Goal: Task Accomplishment & Management: Use online tool/utility

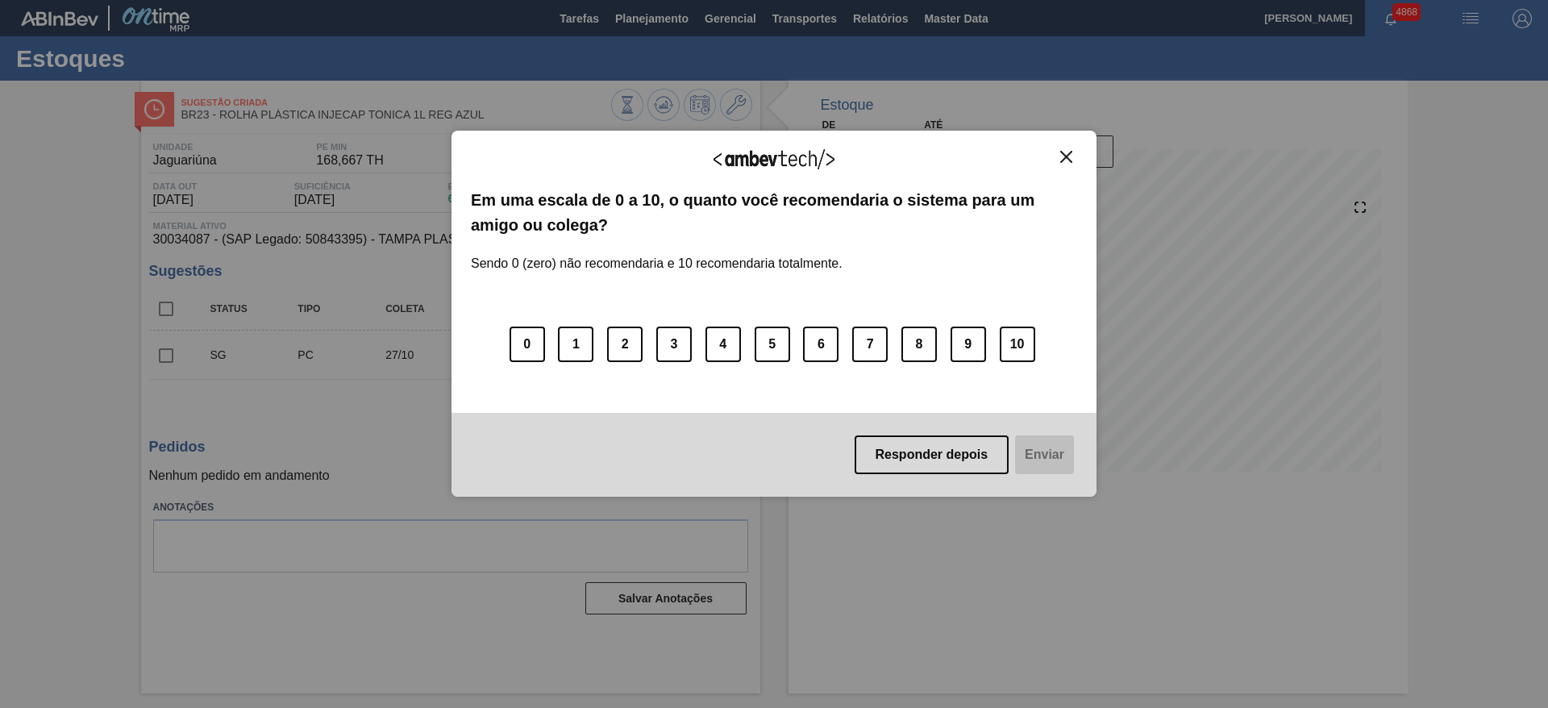
click at [1073, 160] on button "Close" at bounding box center [1067, 157] width 22 height 14
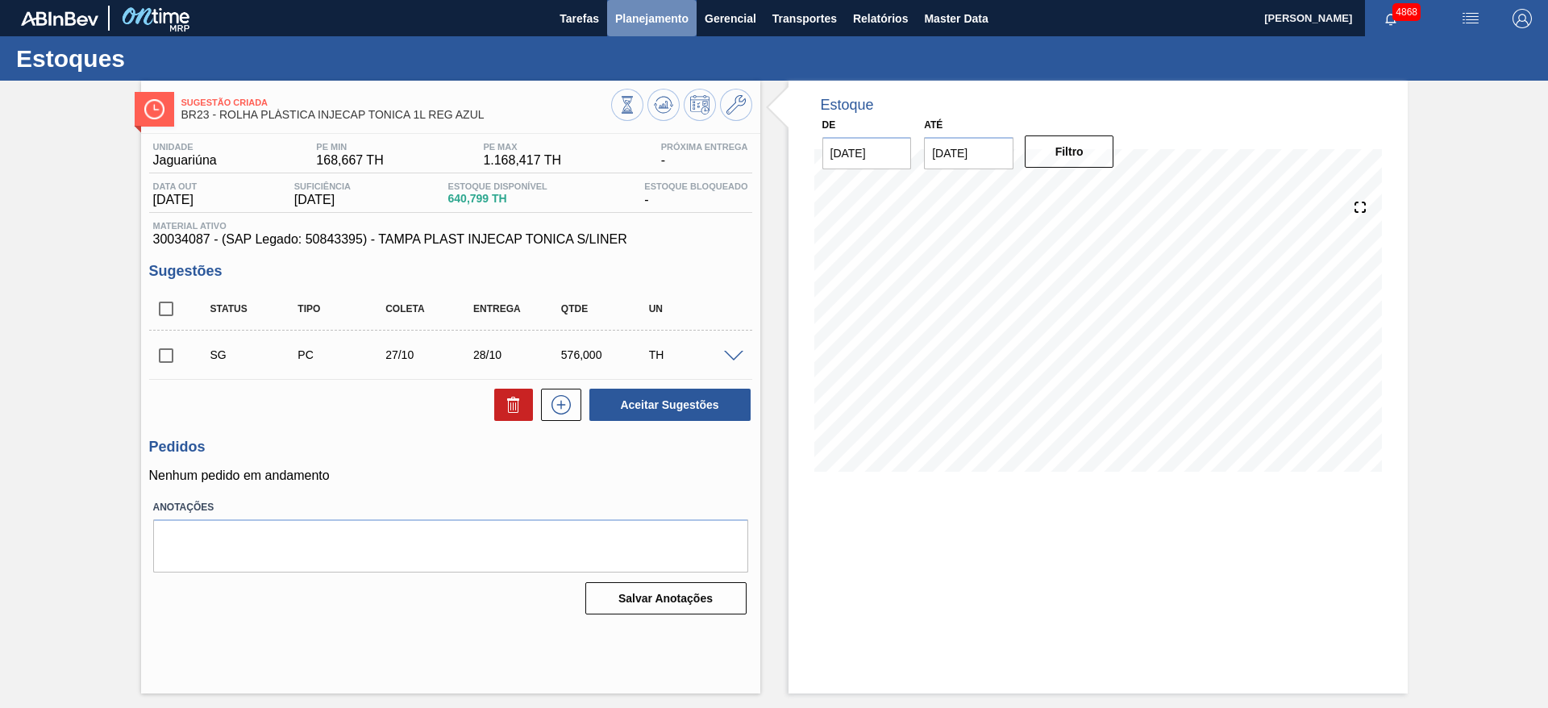
click at [678, 25] on span "Planejamento" at bounding box center [651, 18] width 73 height 19
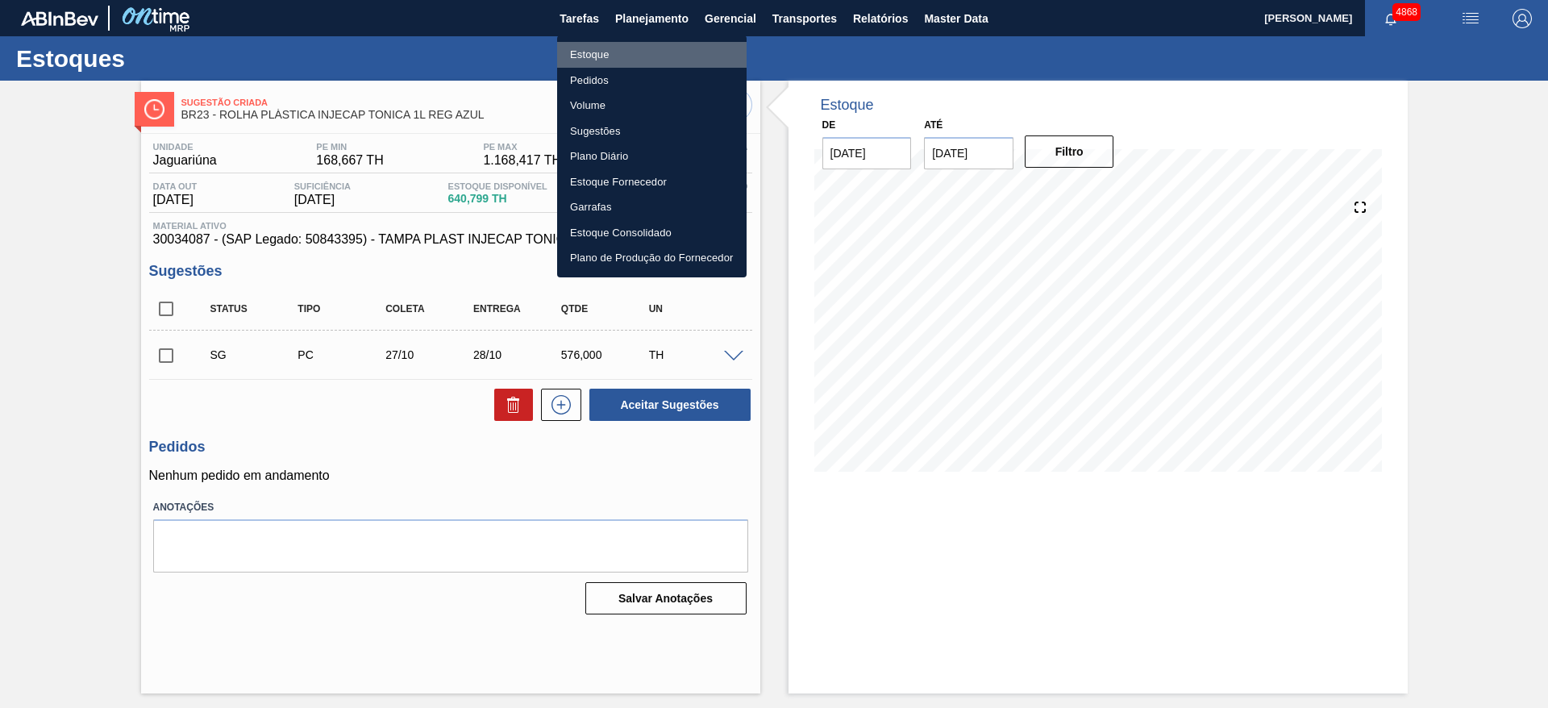
click at [632, 54] on li "Estoque" at bounding box center [652, 55] width 190 height 26
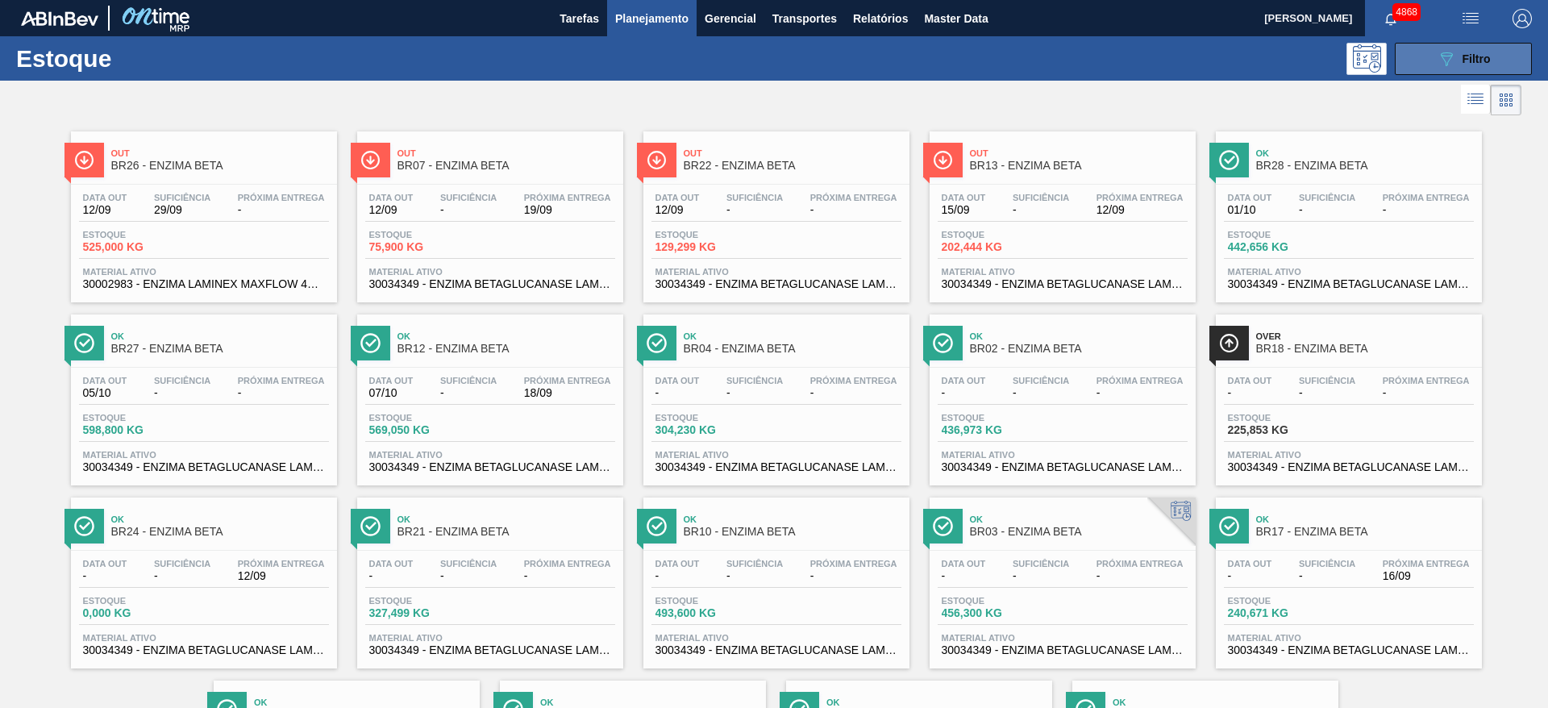
click at [1472, 62] on span "Filtro" at bounding box center [1477, 58] width 28 height 13
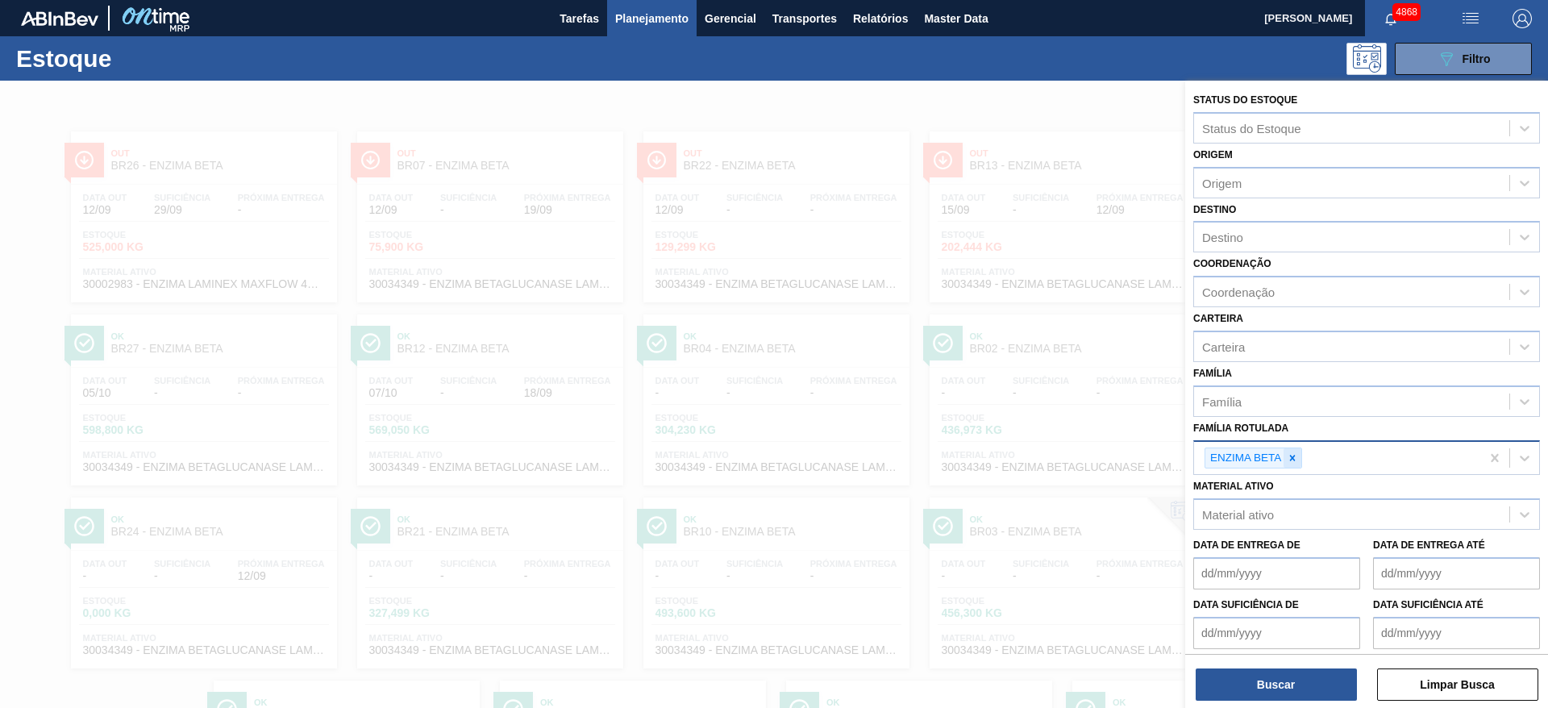
click at [1295, 461] on icon at bounding box center [1293, 458] width 6 height 6
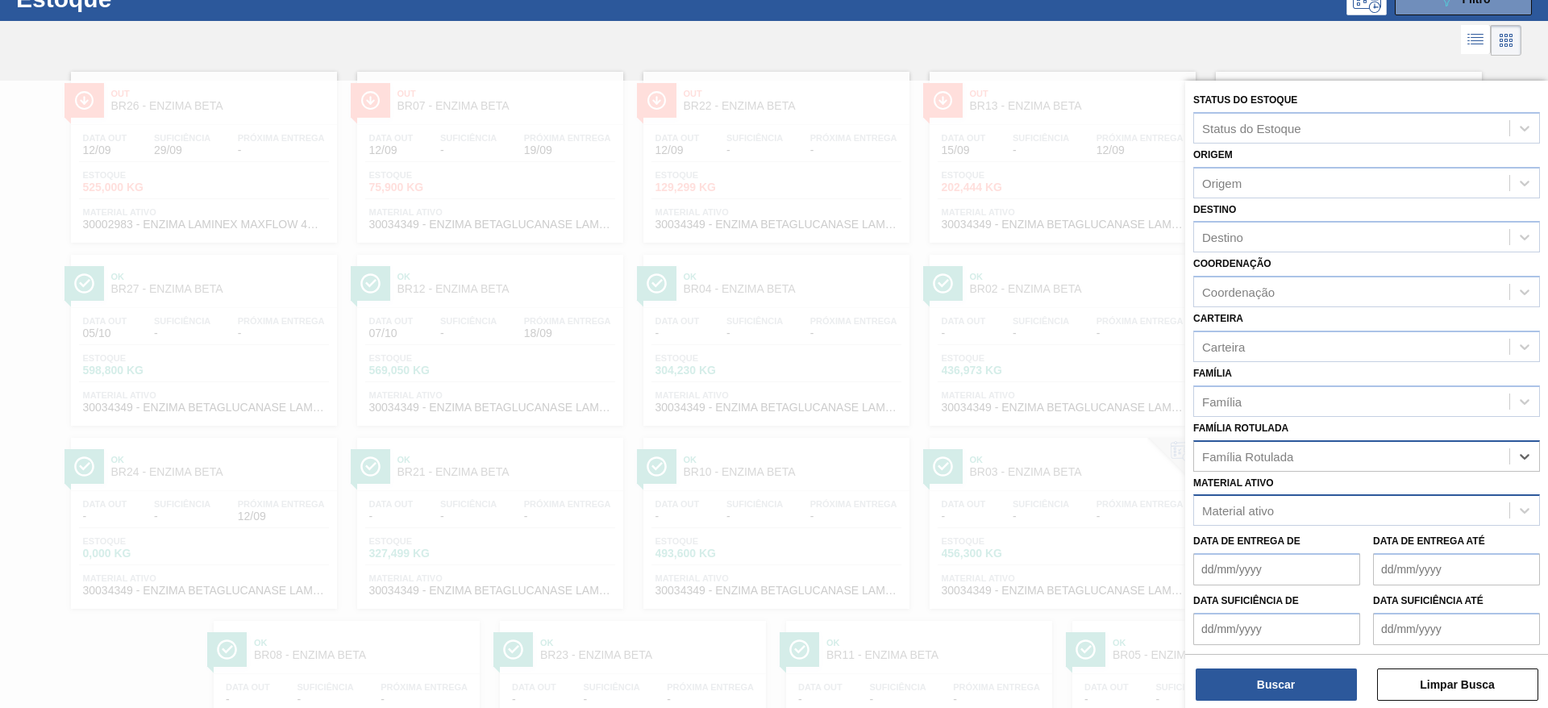
click at [1287, 512] on div "Material ativo" at bounding box center [1351, 510] width 315 height 23
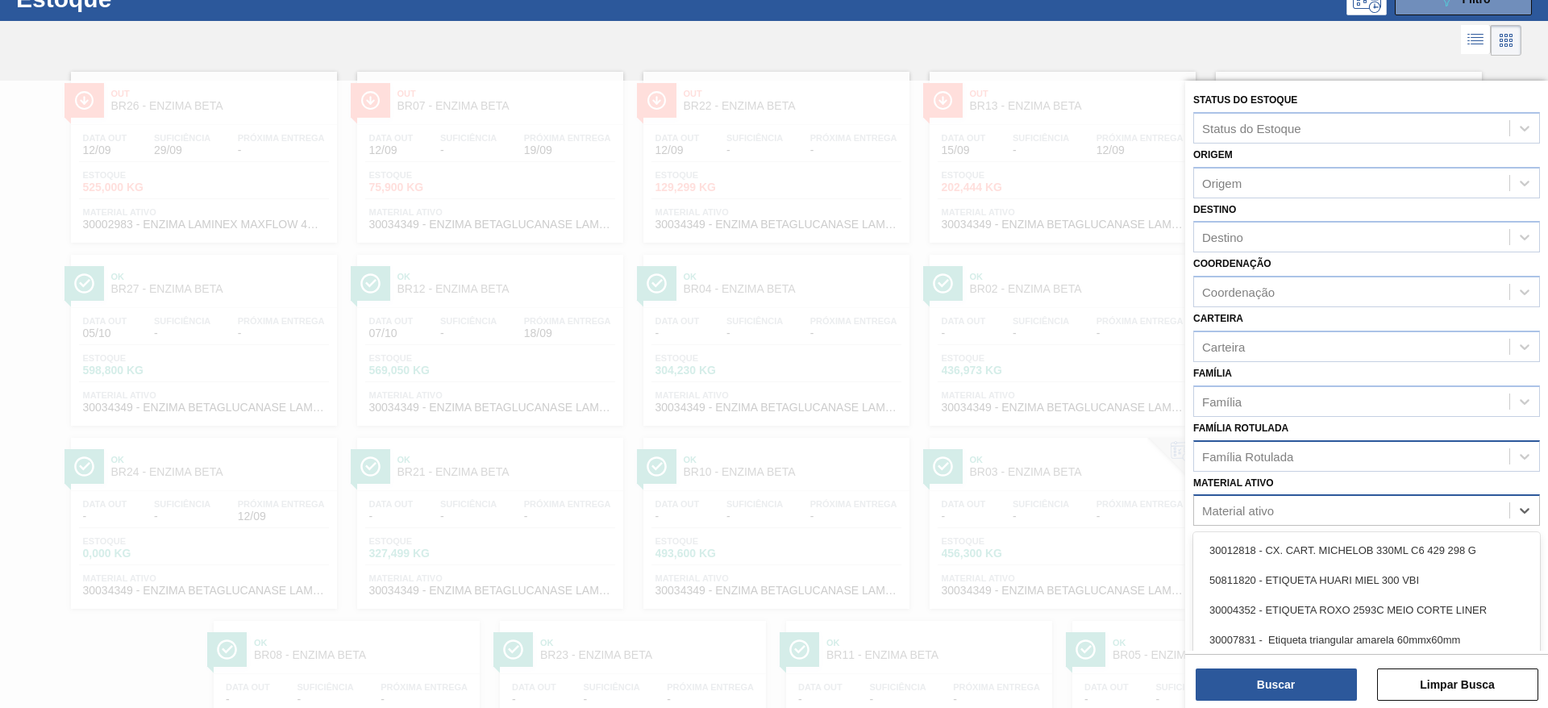
scroll to position [73, 0]
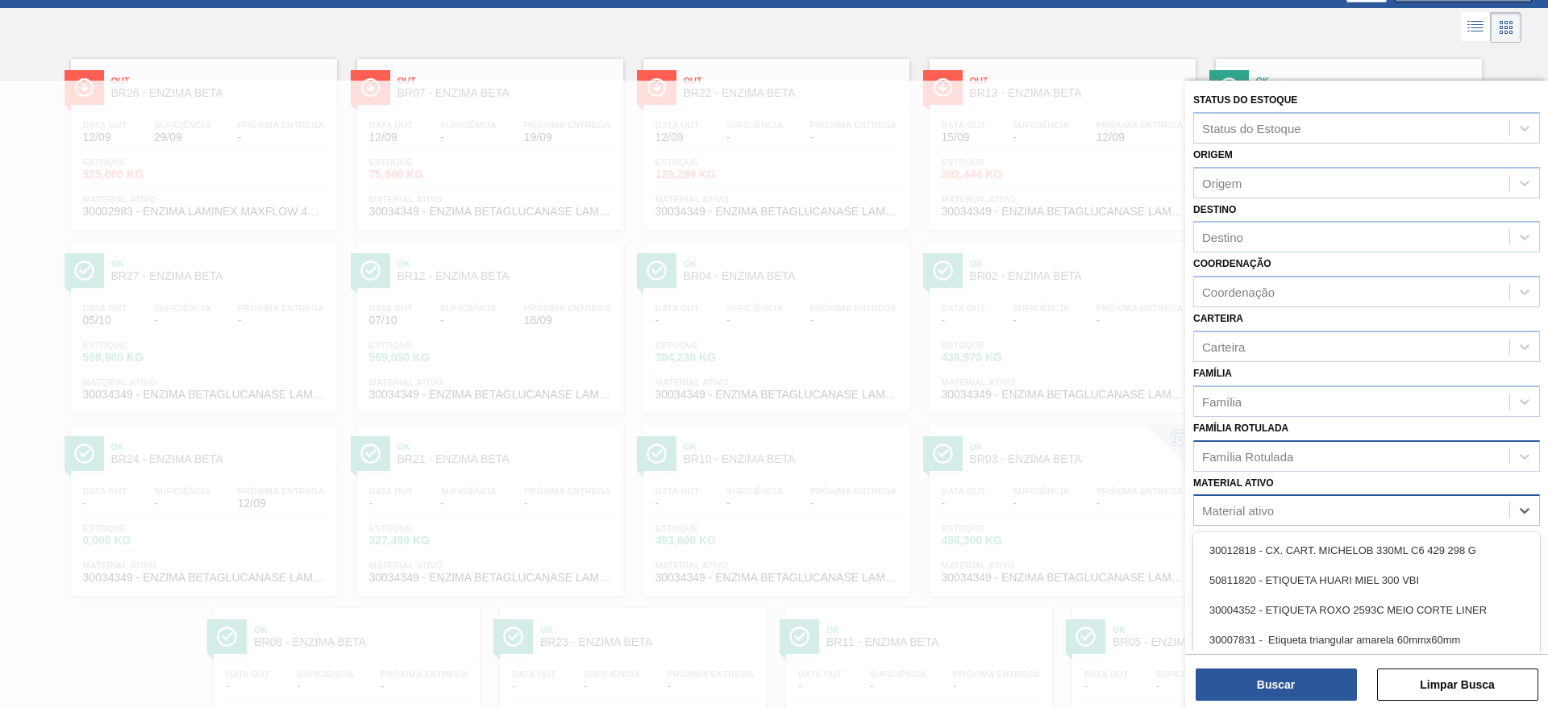
paste ativo "20005465"
type ativo "20005465"
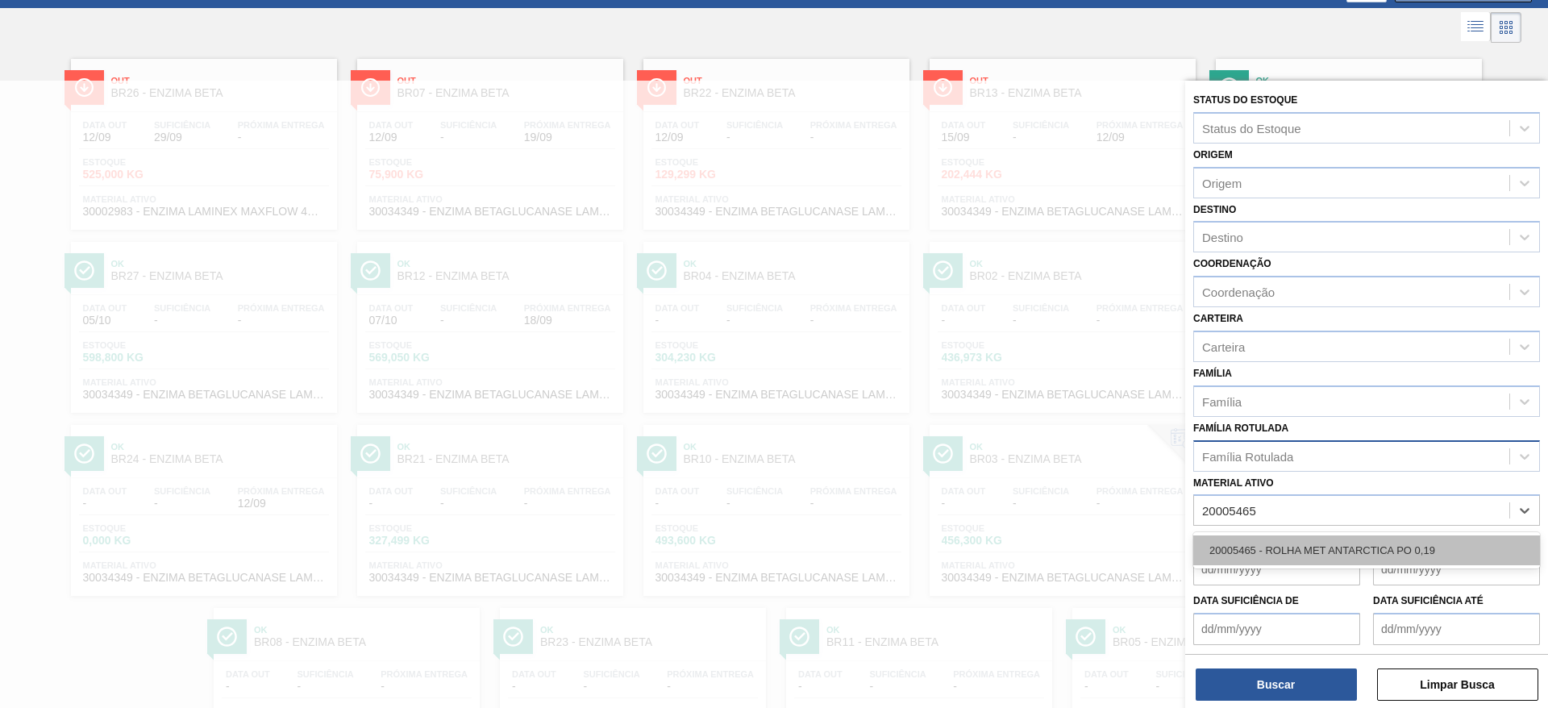
click at [1294, 542] on div "20005465 - ROLHA MET ANTARCTICA PO 0,19" at bounding box center [1367, 551] width 347 height 30
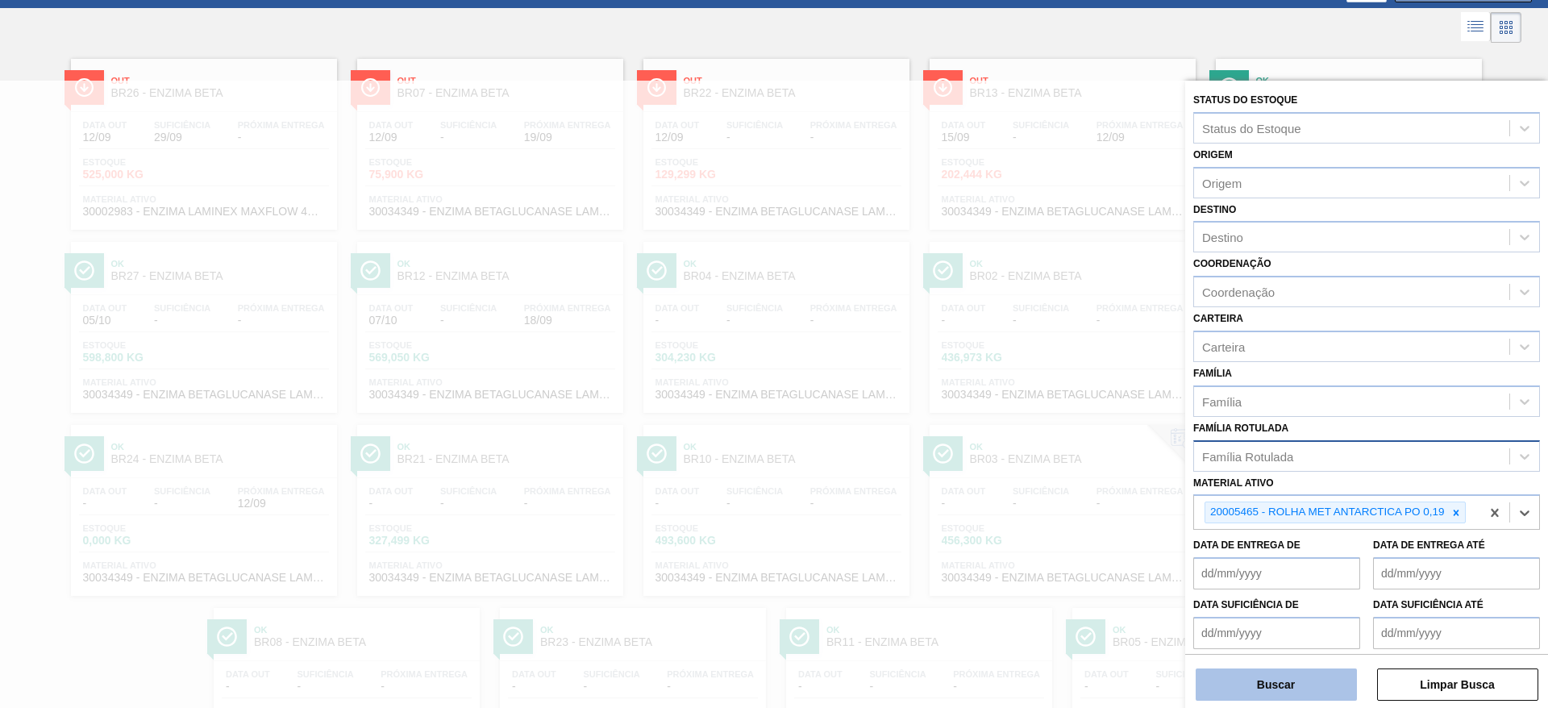
click at [1269, 676] on button "Buscar" at bounding box center [1276, 685] width 161 height 32
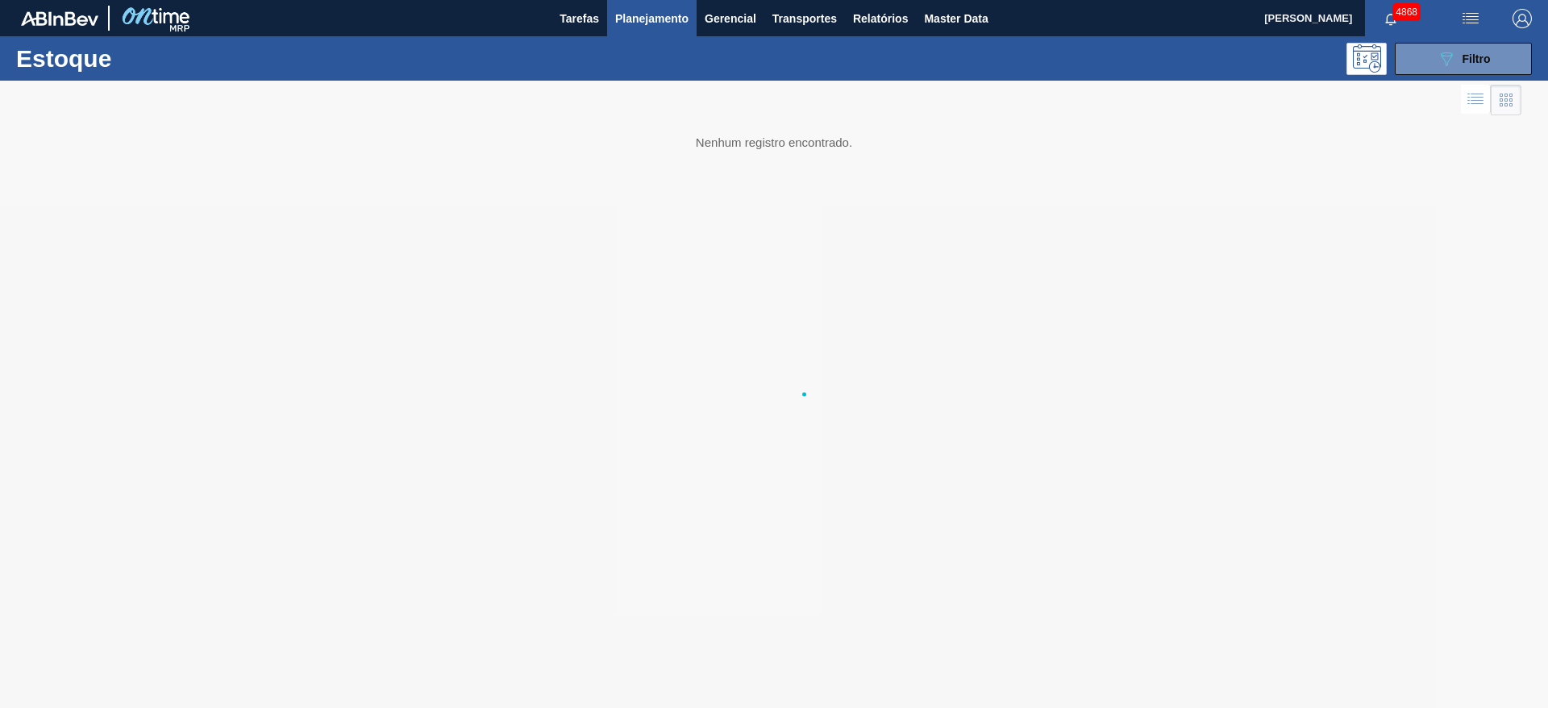
scroll to position [0, 0]
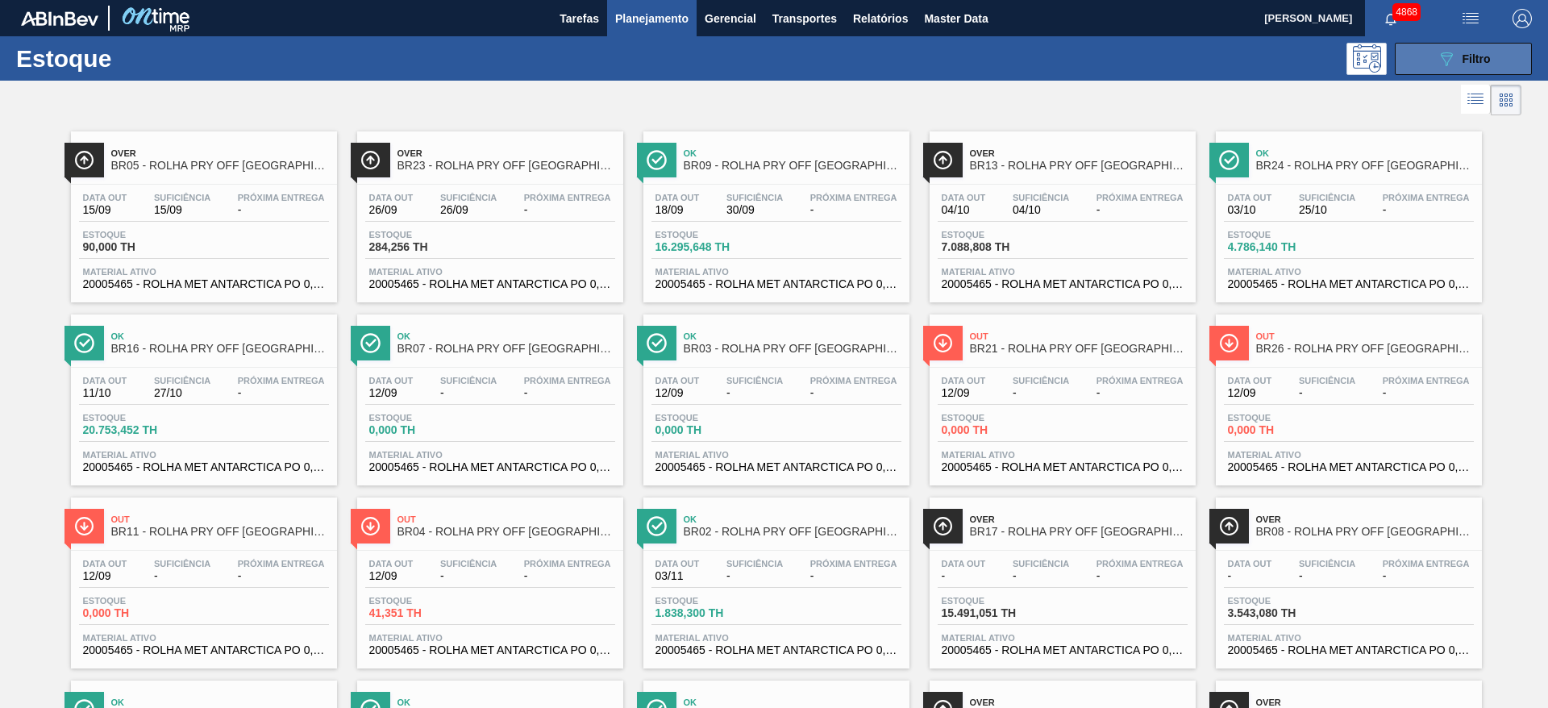
click at [1440, 62] on icon "089F7B8B-B2A5-4AFE-B5C0-19BA573D28AC" at bounding box center [1446, 58] width 19 height 19
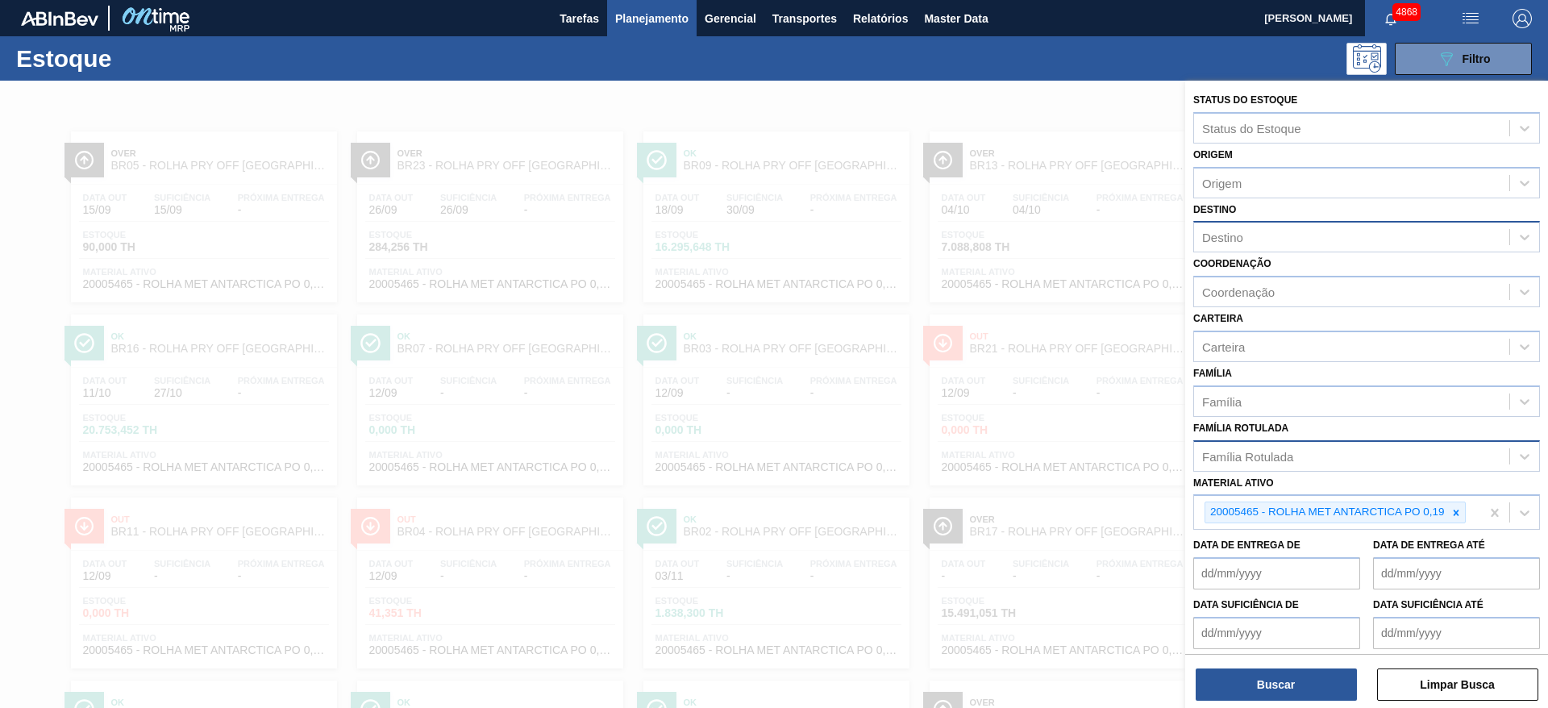
click at [1310, 249] on div "Destino" at bounding box center [1367, 236] width 347 height 31
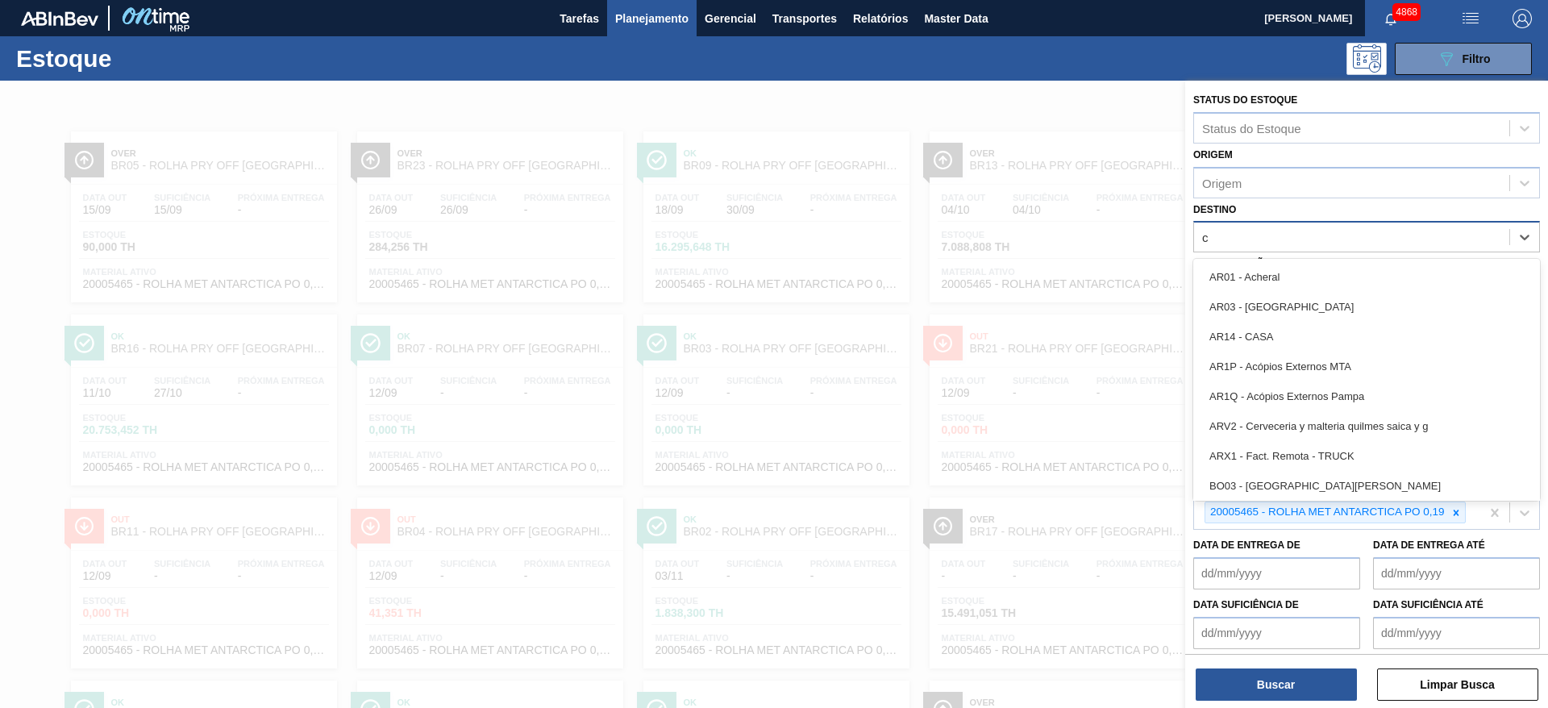
type input "cu"
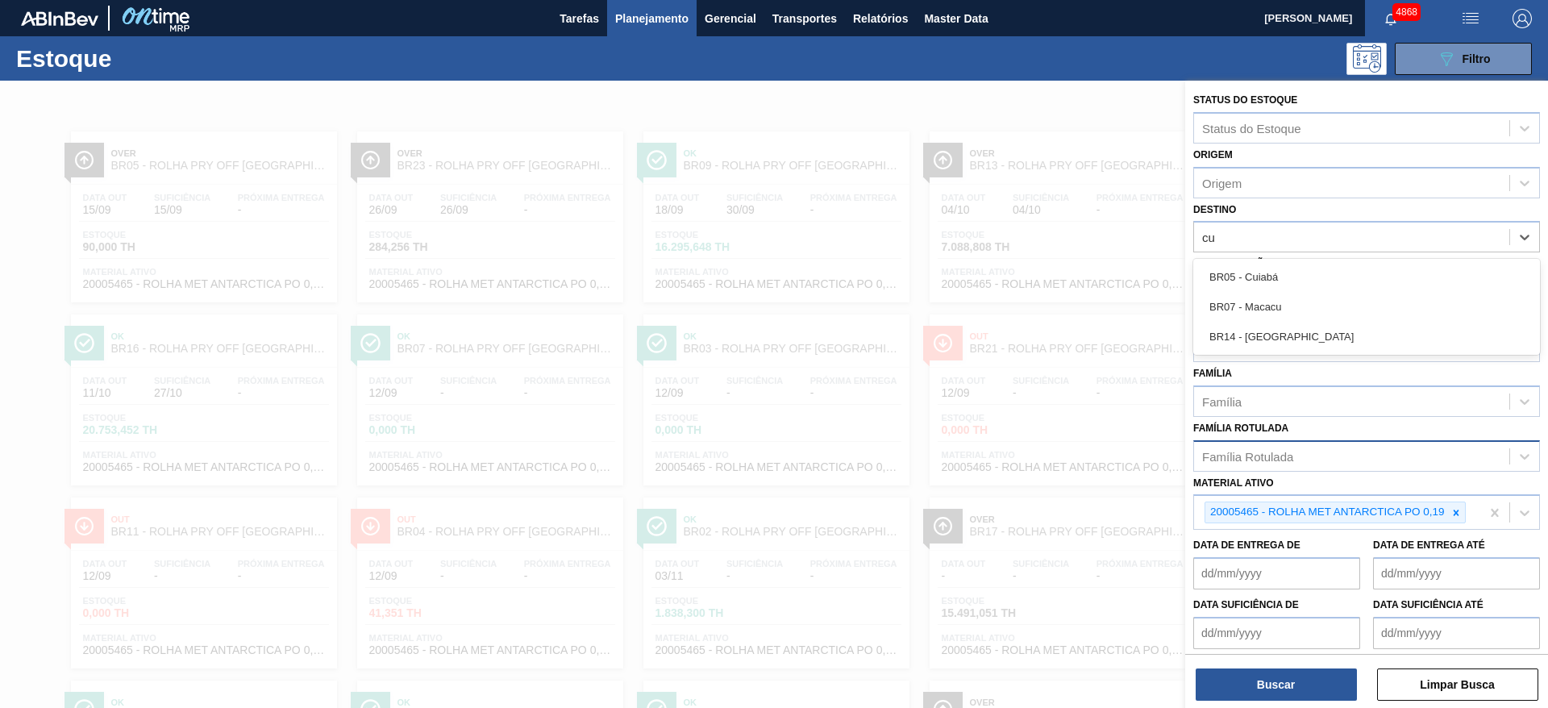
click at [1303, 273] on div "BR05 - Cuiabá" at bounding box center [1367, 277] width 347 height 30
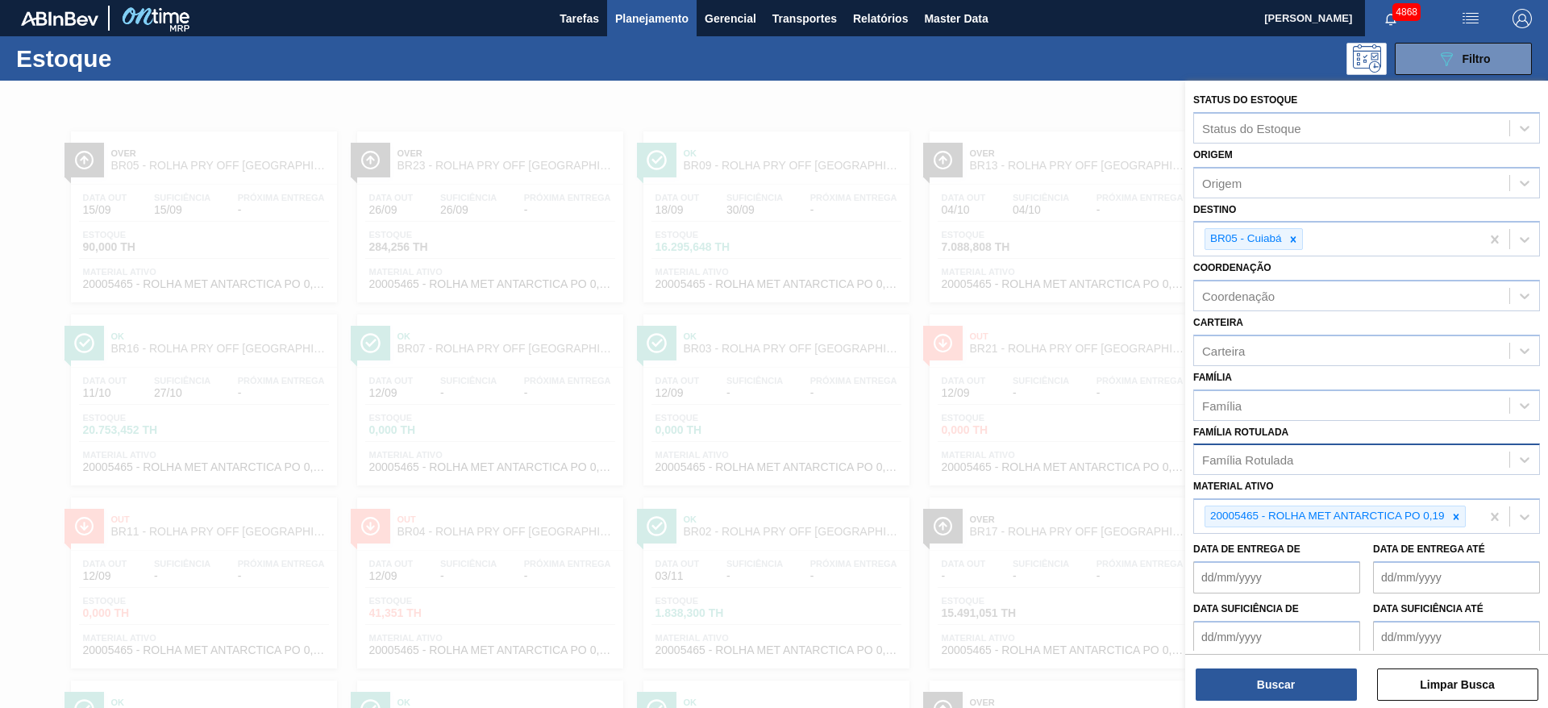
click at [1294, 667] on div "Buscar Limpar Busca" at bounding box center [1367, 676] width 363 height 45
click at [1311, 686] on button "Buscar" at bounding box center [1276, 685] width 161 height 32
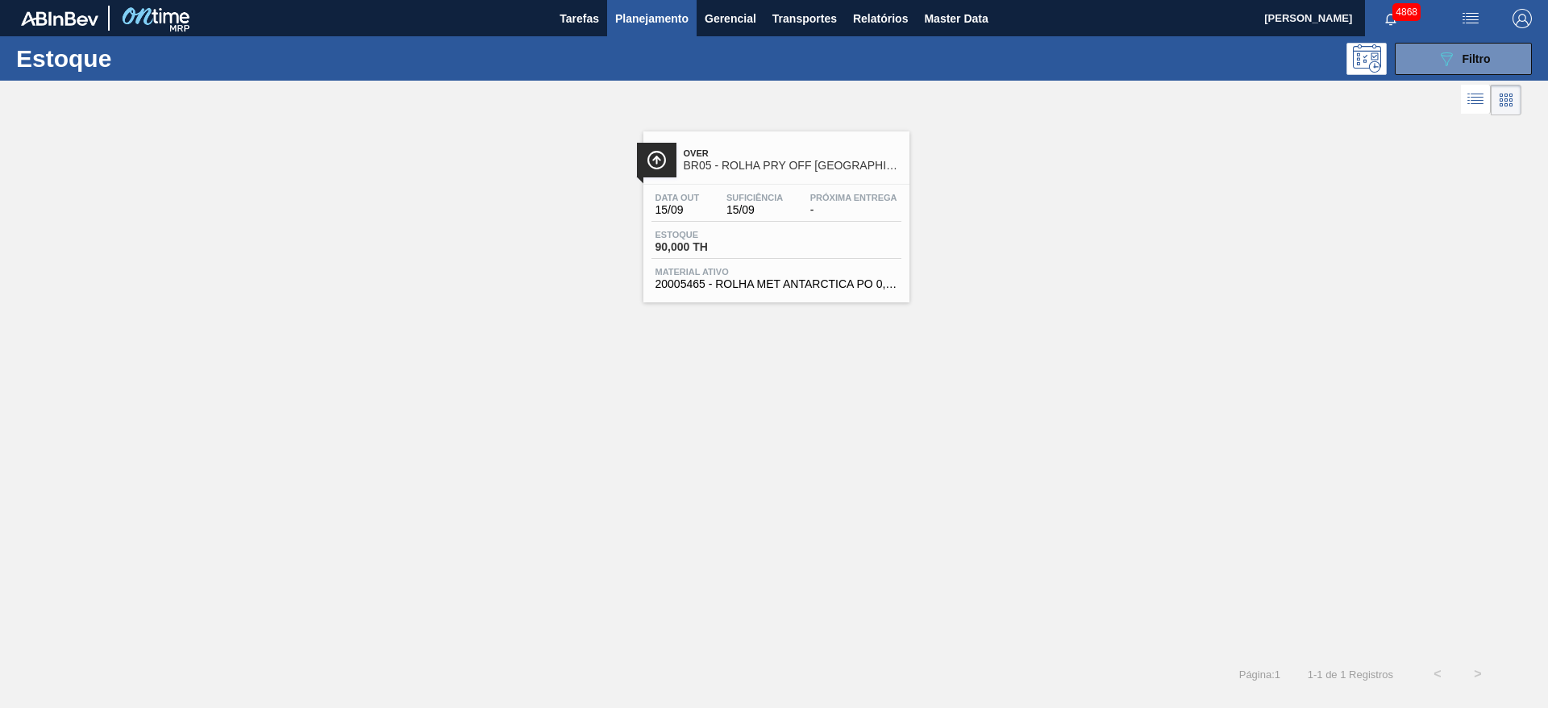
click at [859, 260] on div "Data out 15/09 Suficiência 15/09 Próxima Entrega - Estoque 90,000 TH Material a…" at bounding box center [777, 240] width 266 height 110
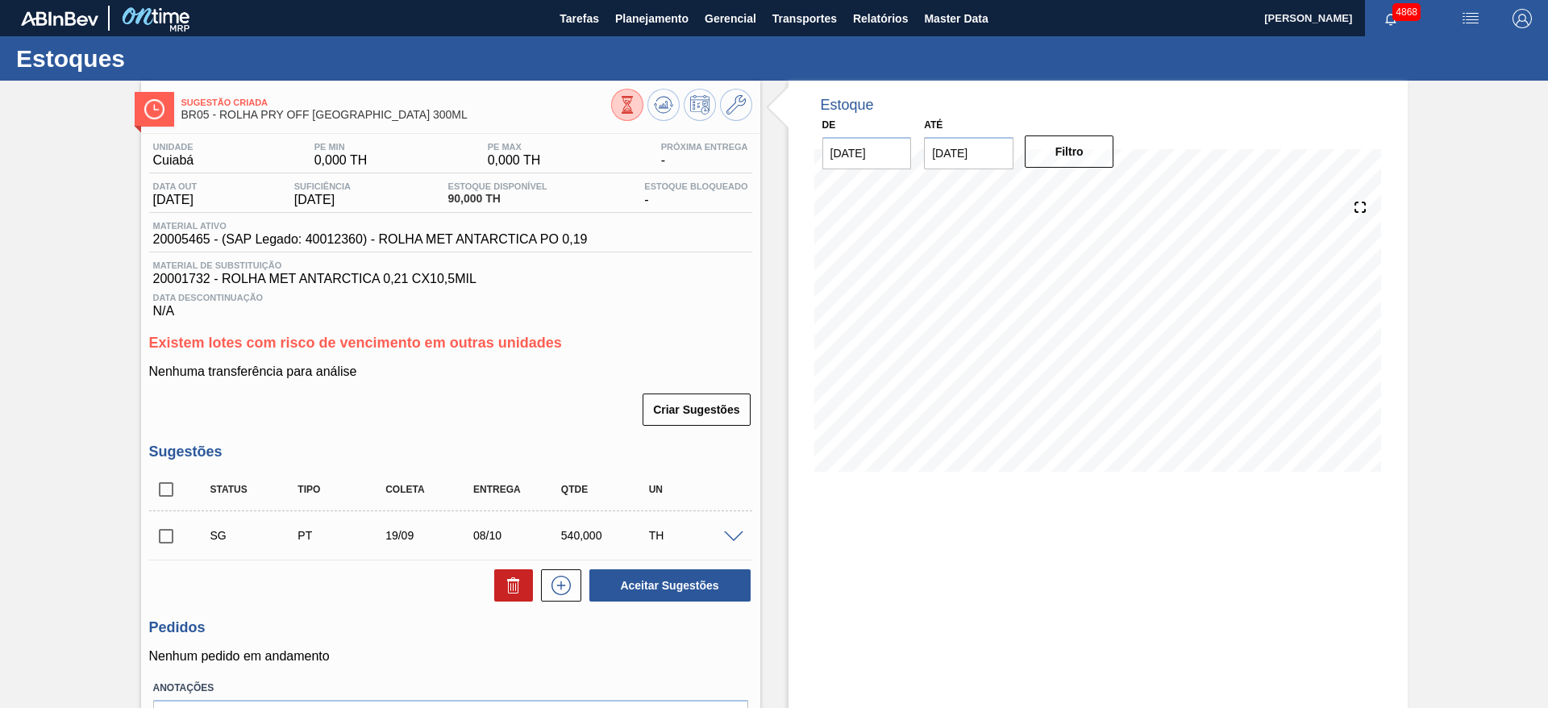
click at [731, 540] on span at bounding box center [733, 537] width 19 height 12
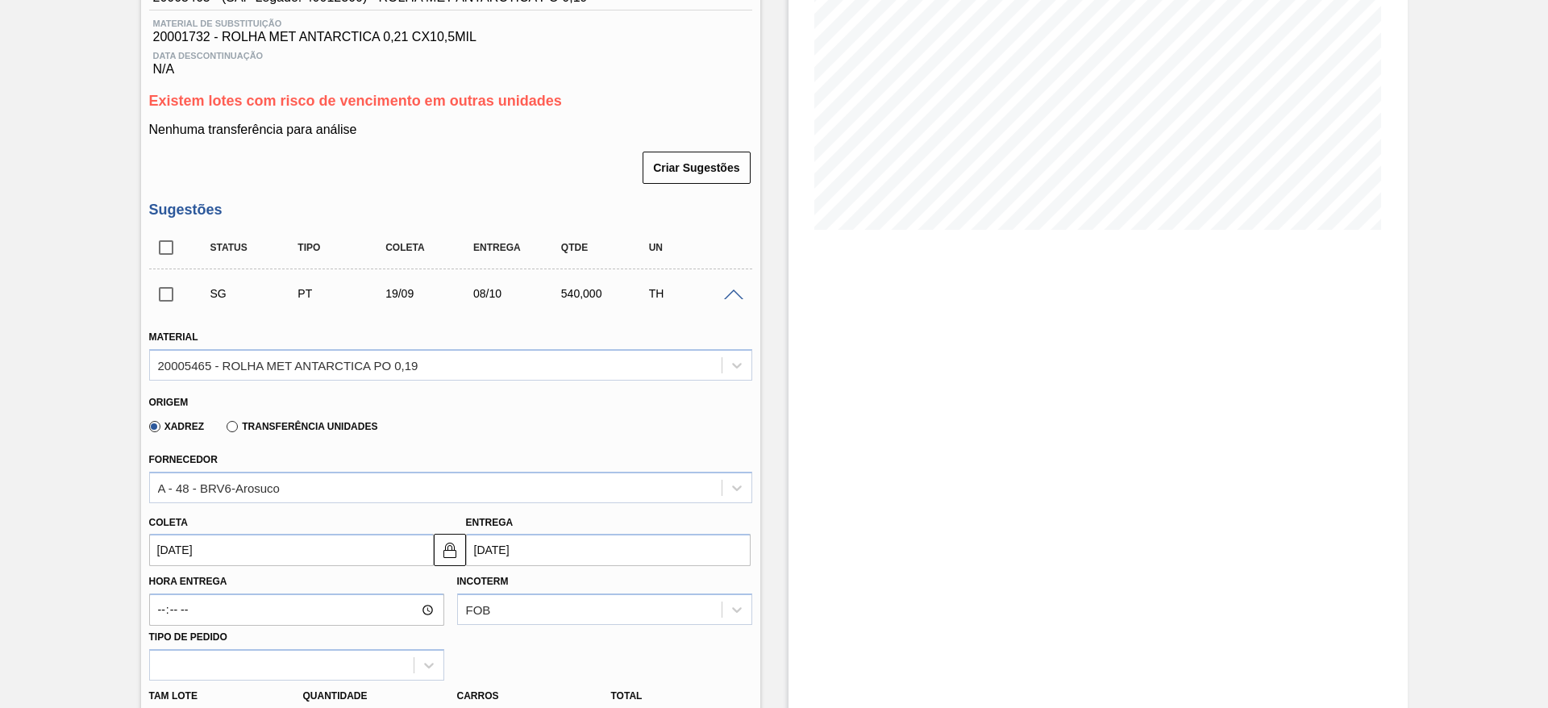
scroll to position [363, 0]
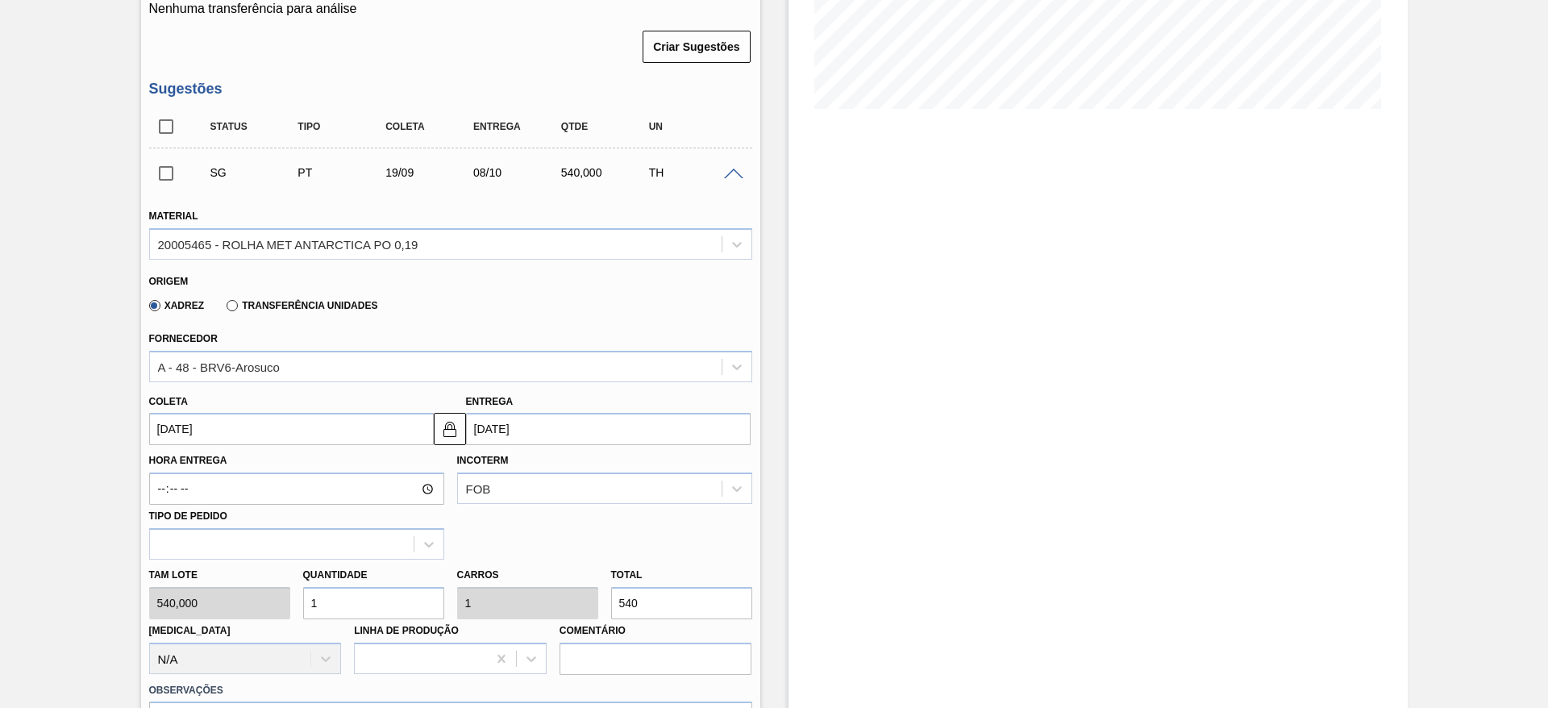
drag, startPoint x: 655, startPoint y: 605, endPoint x: 561, endPoint y: 631, distance: 97.3
click at [561, 631] on div "[PERSON_NAME] 540,000 Quantidade 1 Carros 1 Total 540 [MEDICAL_DATA] N/A Linha …" at bounding box center [451, 617] width 616 height 115
type input "0,017"
type input "9"
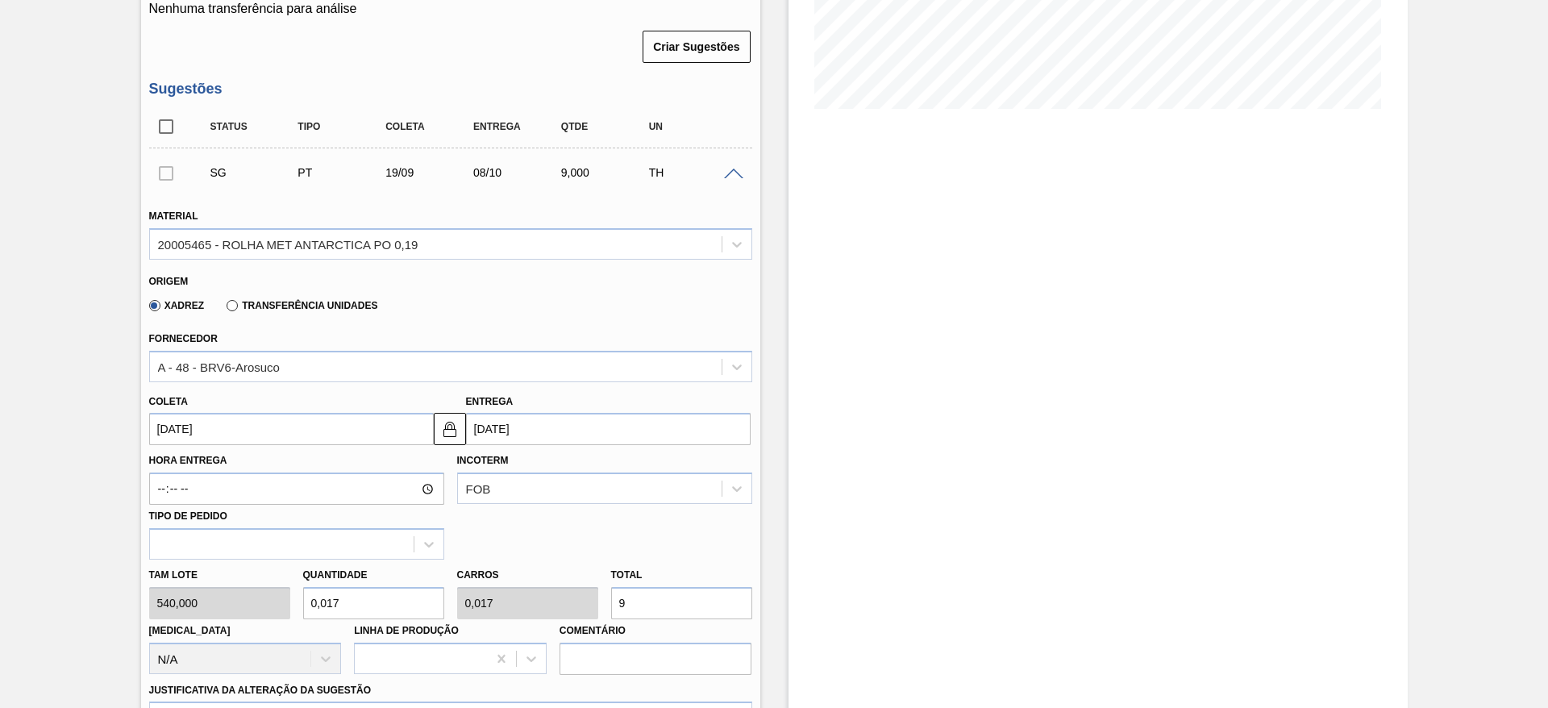
type input "0,167"
type input "90"
click at [283, 423] on input "[DATE]" at bounding box center [291, 429] width 285 height 32
click at [232, 302] on label "Transferência Unidades" at bounding box center [302, 305] width 151 height 11
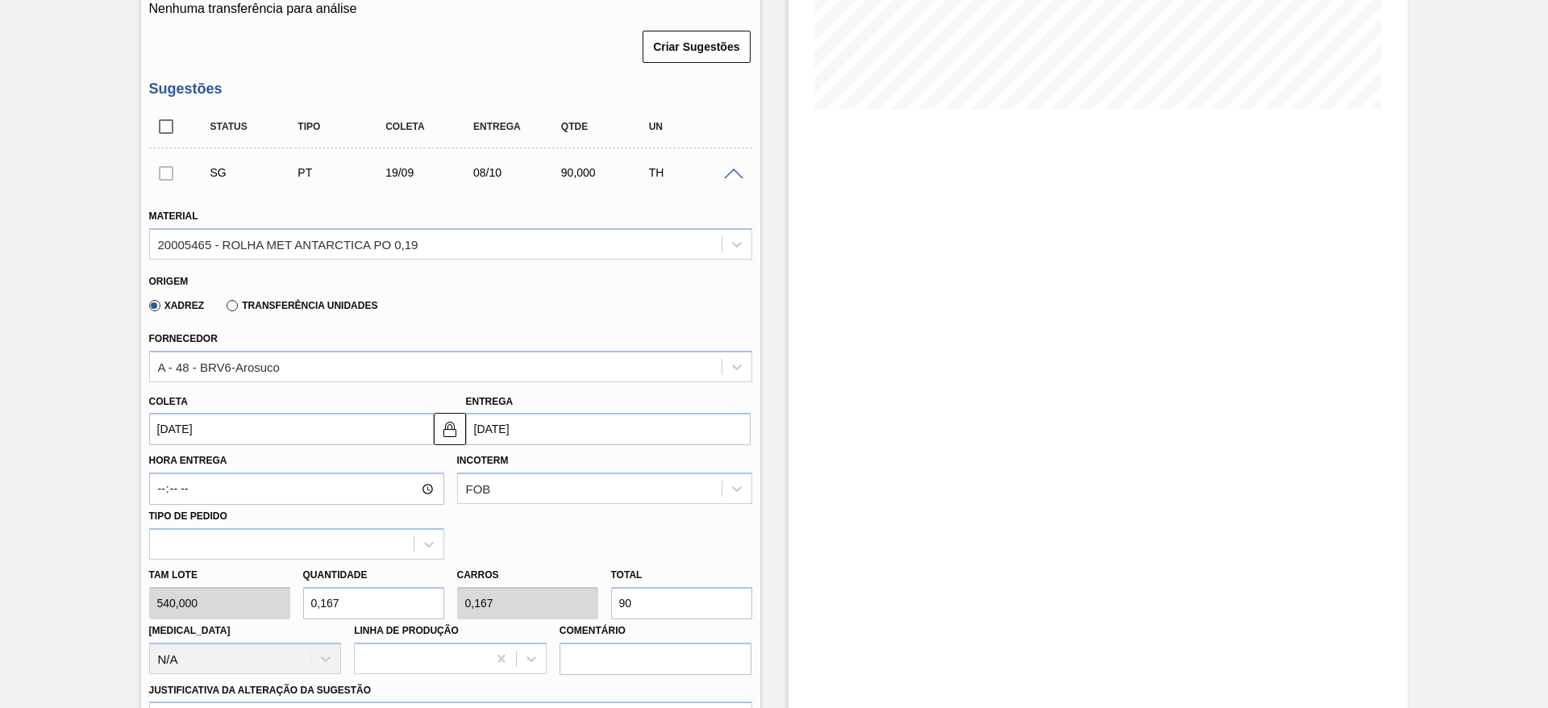
click at [224, 309] on input "Transferência Unidades" at bounding box center [224, 309] width 0 height 0
click at [208, 365] on div "BR01-Manaus" at bounding box center [196, 367] width 77 height 14
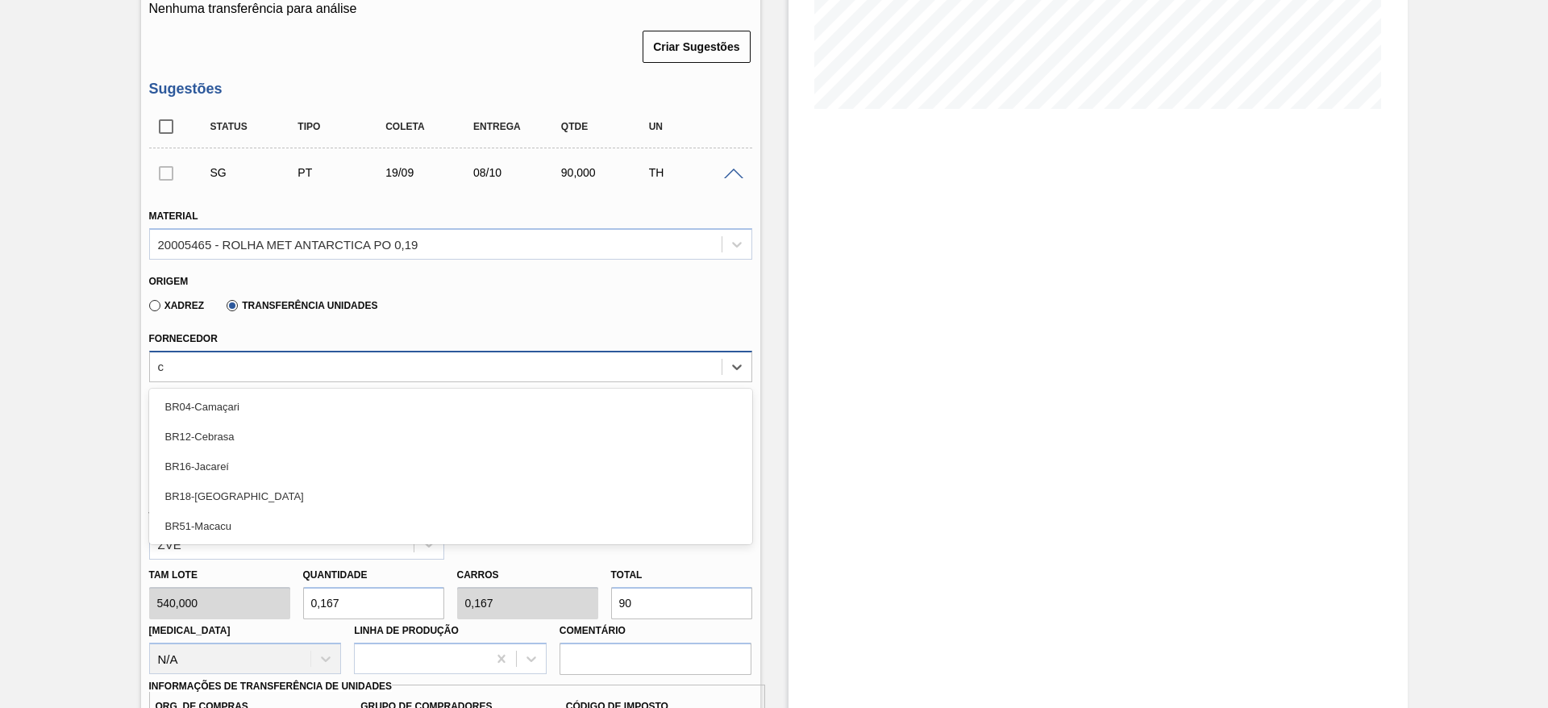
type input "ce"
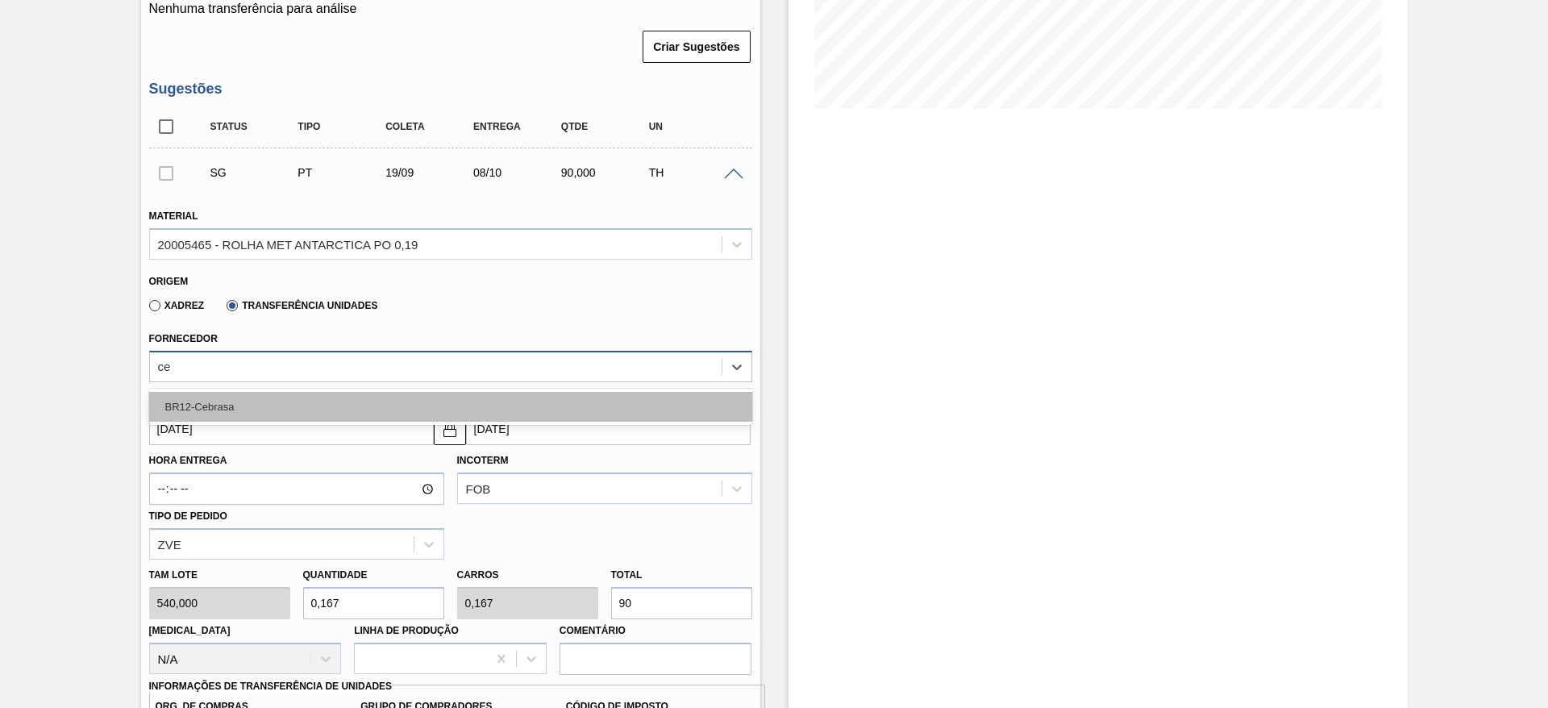
click at [203, 404] on div "BR12-Cebrasa" at bounding box center [450, 407] width 603 height 30
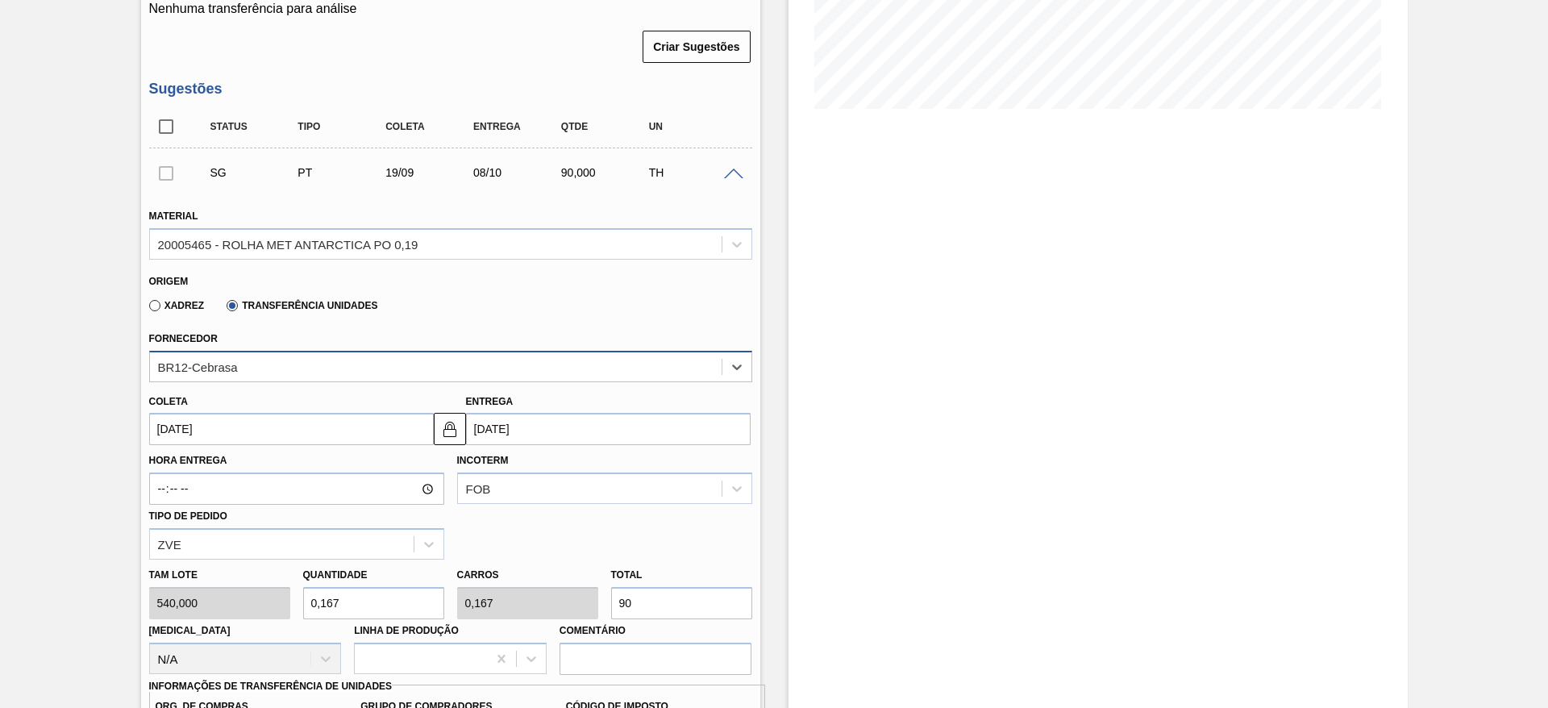
click at [192, 429] on input "[DATE]" at bounding box center [291, 429] width 285 height 32
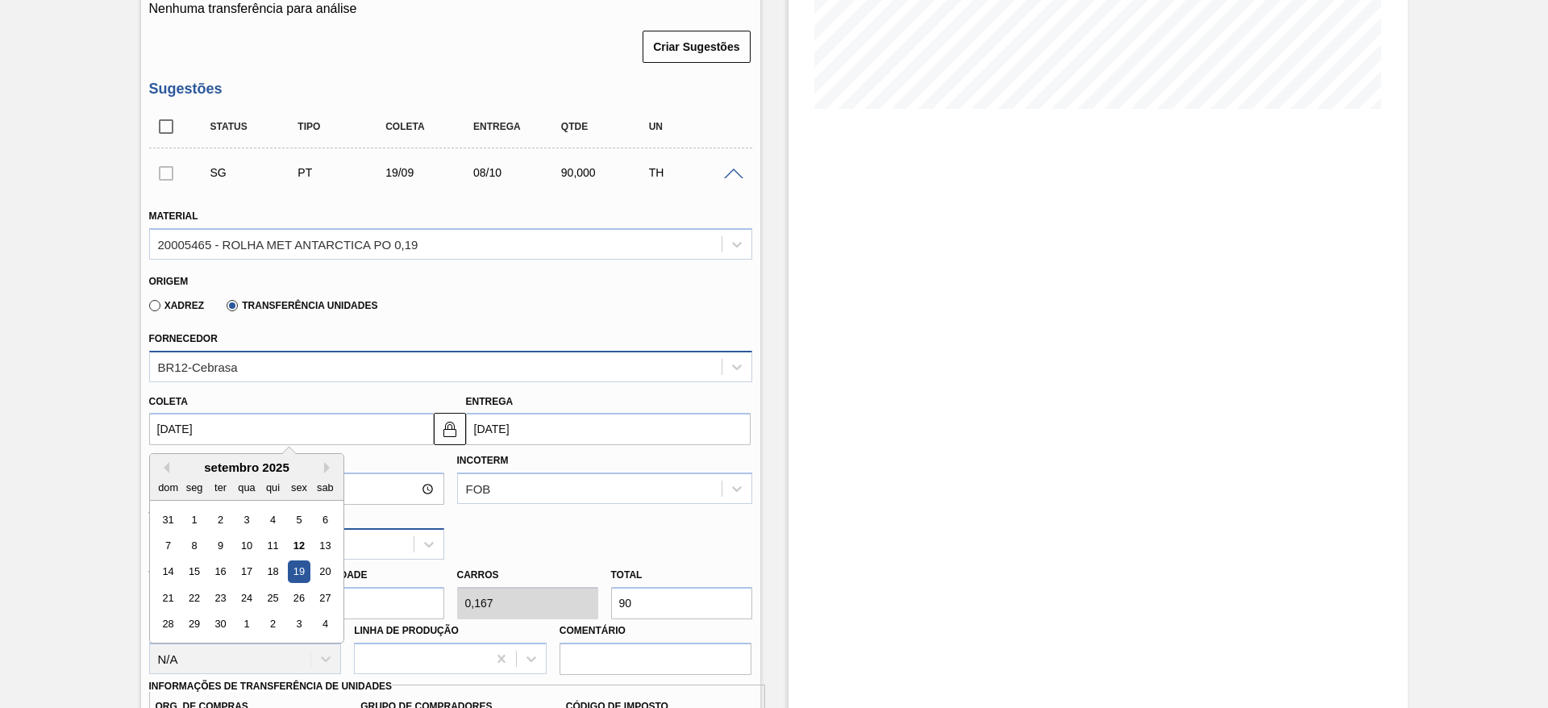
drag, startPoint x: 297, startPoint y: 552, endPoint x: 313, endPoint y: 533, distance: 25.2
click at [298, 554] on div "12" at bounding box center [299, 546] width 22 height 22
type input "[DATE]"
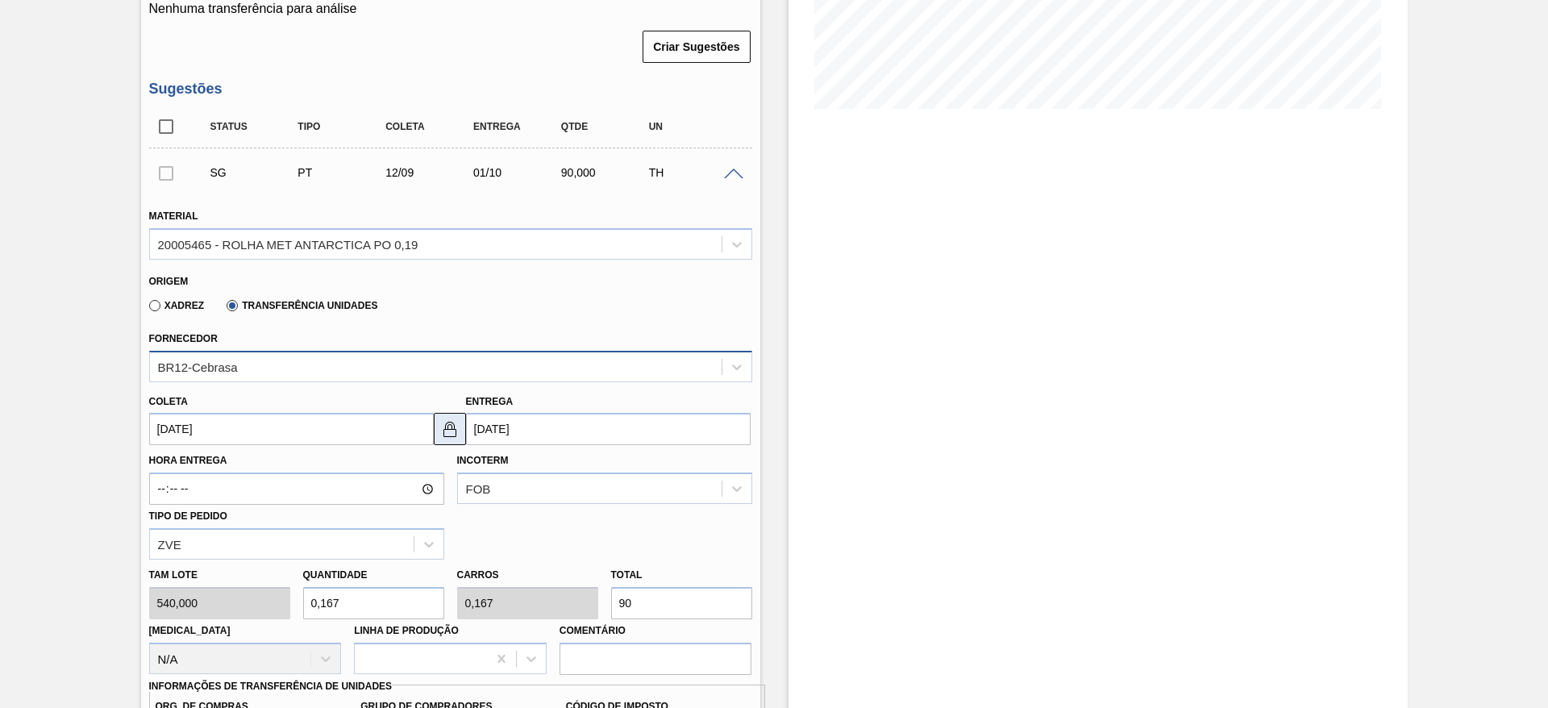
click at [462, 427] on button at bounding box center [450, 429] width 32 height 32
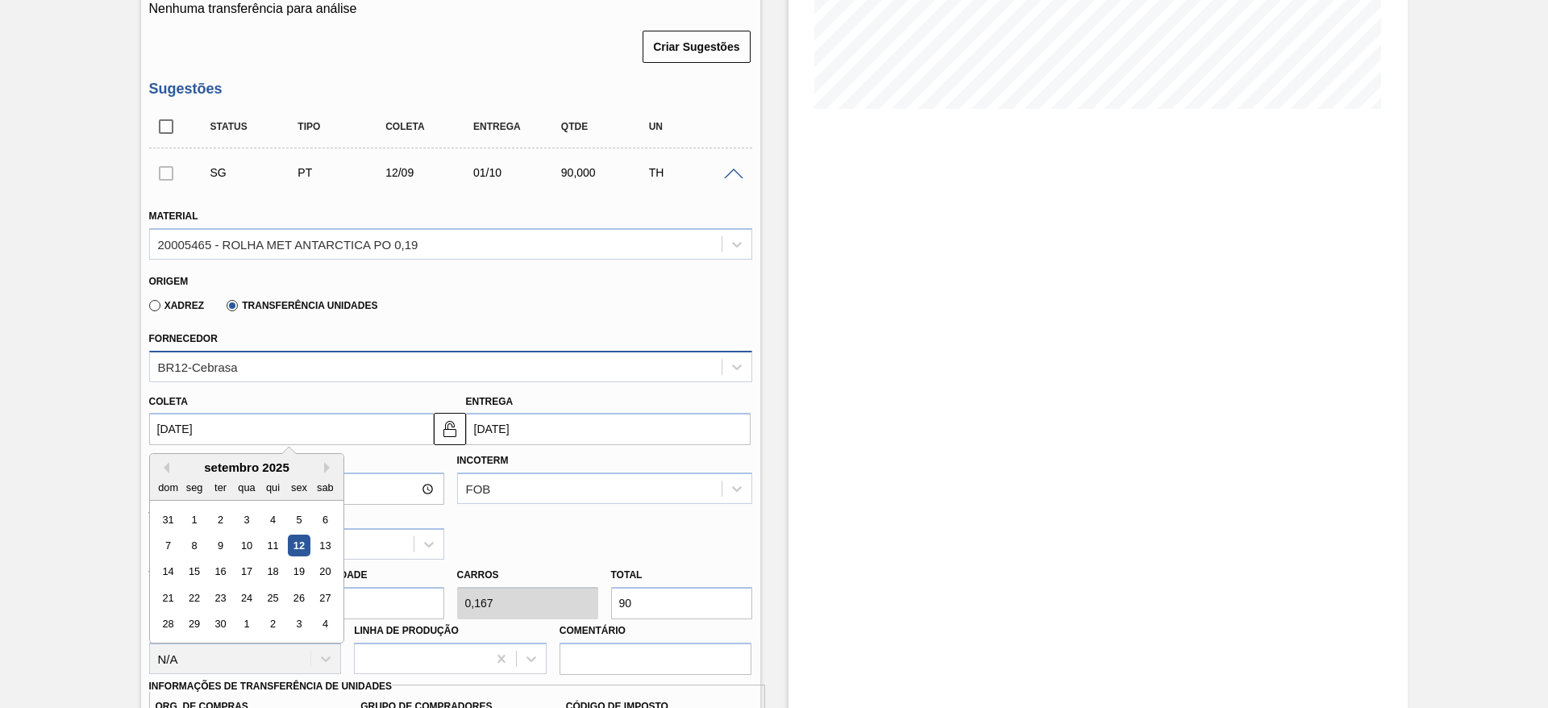
click at [408, 431] on input "[DATE]" at bounding box center [291, 429] width 285 height 32
click at [526, 433] on input "[DATE]" at bounding box center [608, 429] width 285 height 32
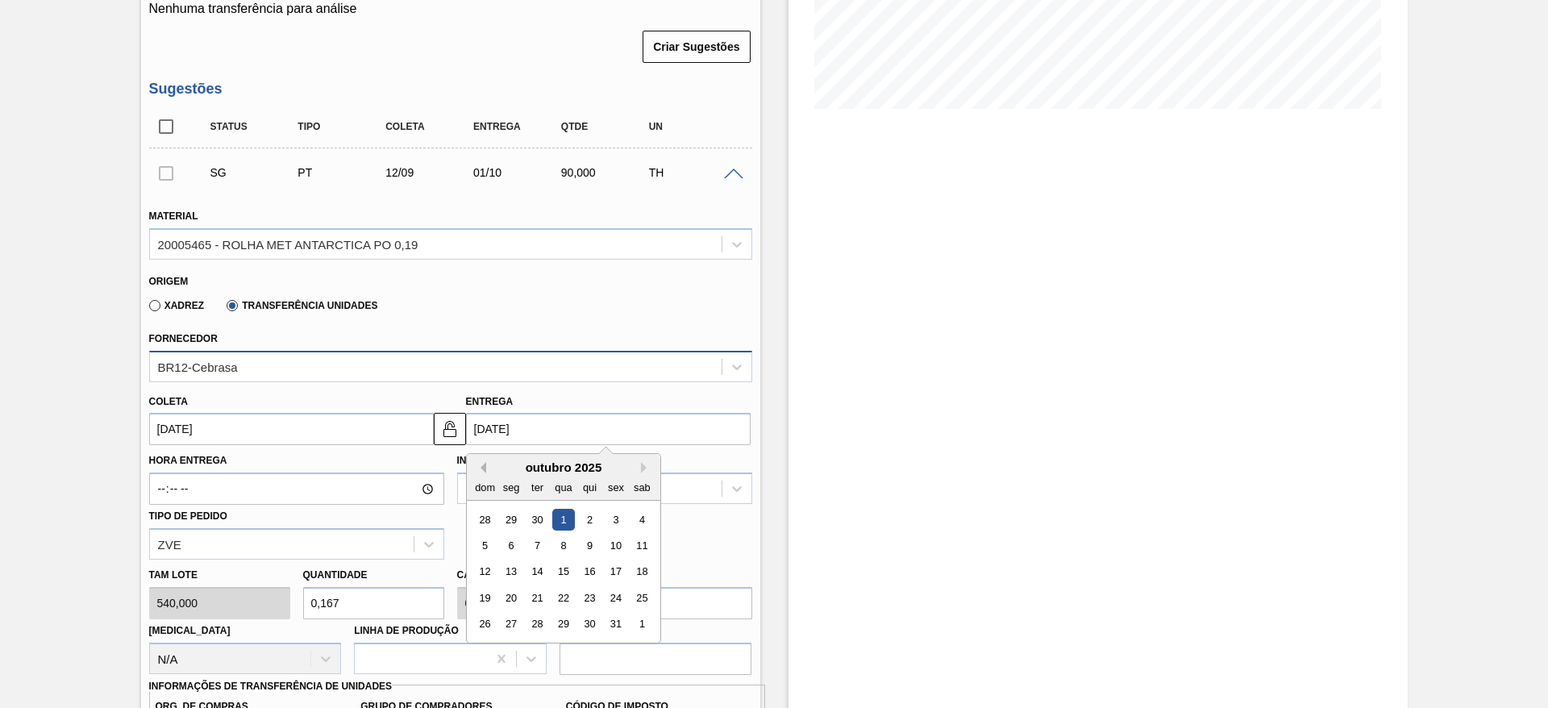
click at [482, 465] on button "Previous Month" at bounding box center [480, 467] width 11 height 11
click at [611, 544] on div "12" at bounding box center [616, 546] width 22 height 22
type input "[DATE]"
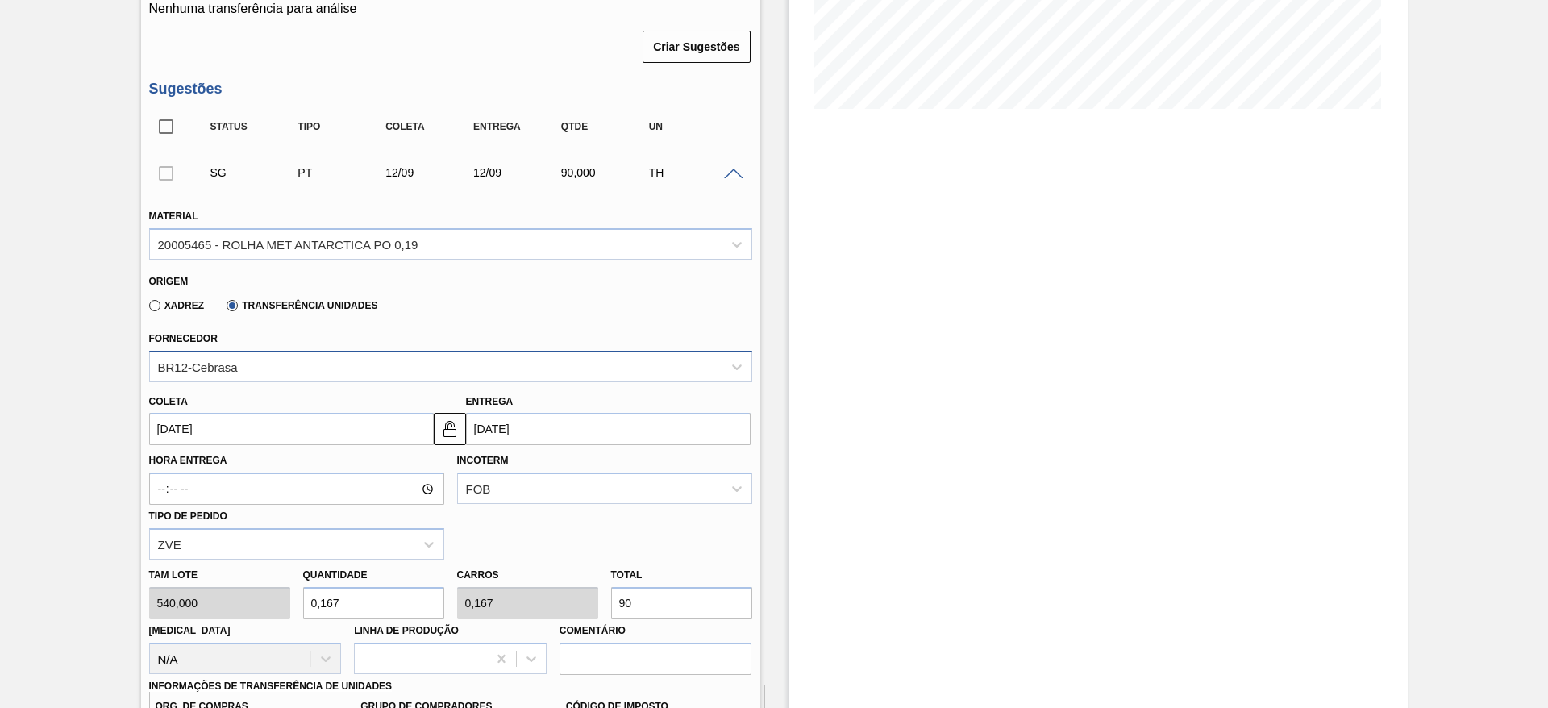
scroll to position [605, 0]
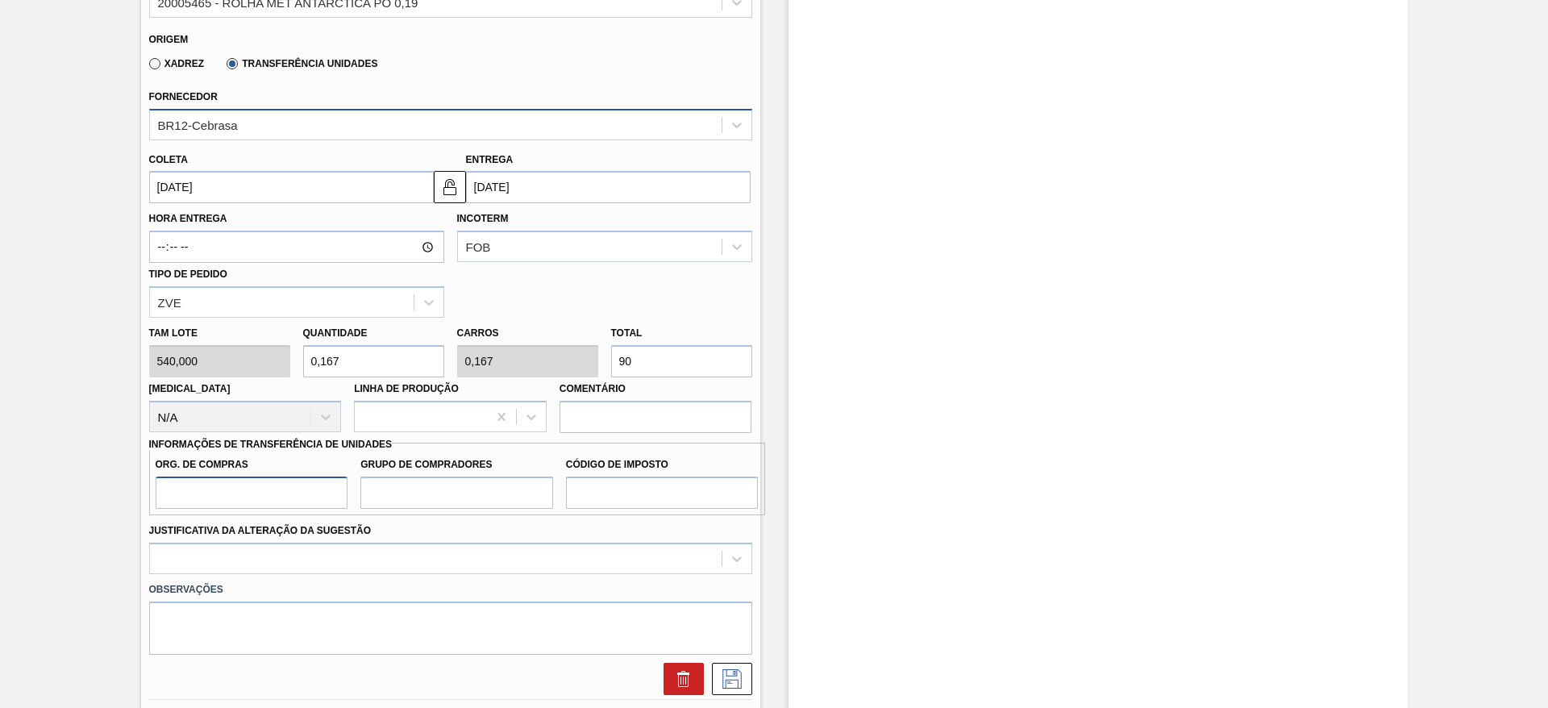
click at [278, 489] on input "Org. de Compras" at bounding box center [252, 493] width 193 height 32
type input "BR00"
click at [415, 484] on input "Grupo de Compradores" at bounding box center [456, 493] width 193 height 32
type input "A01"
drag, startPoint x: 587, startPoint y: 500, endPoint x: 586, endPoint y: 510, distance: 9.7
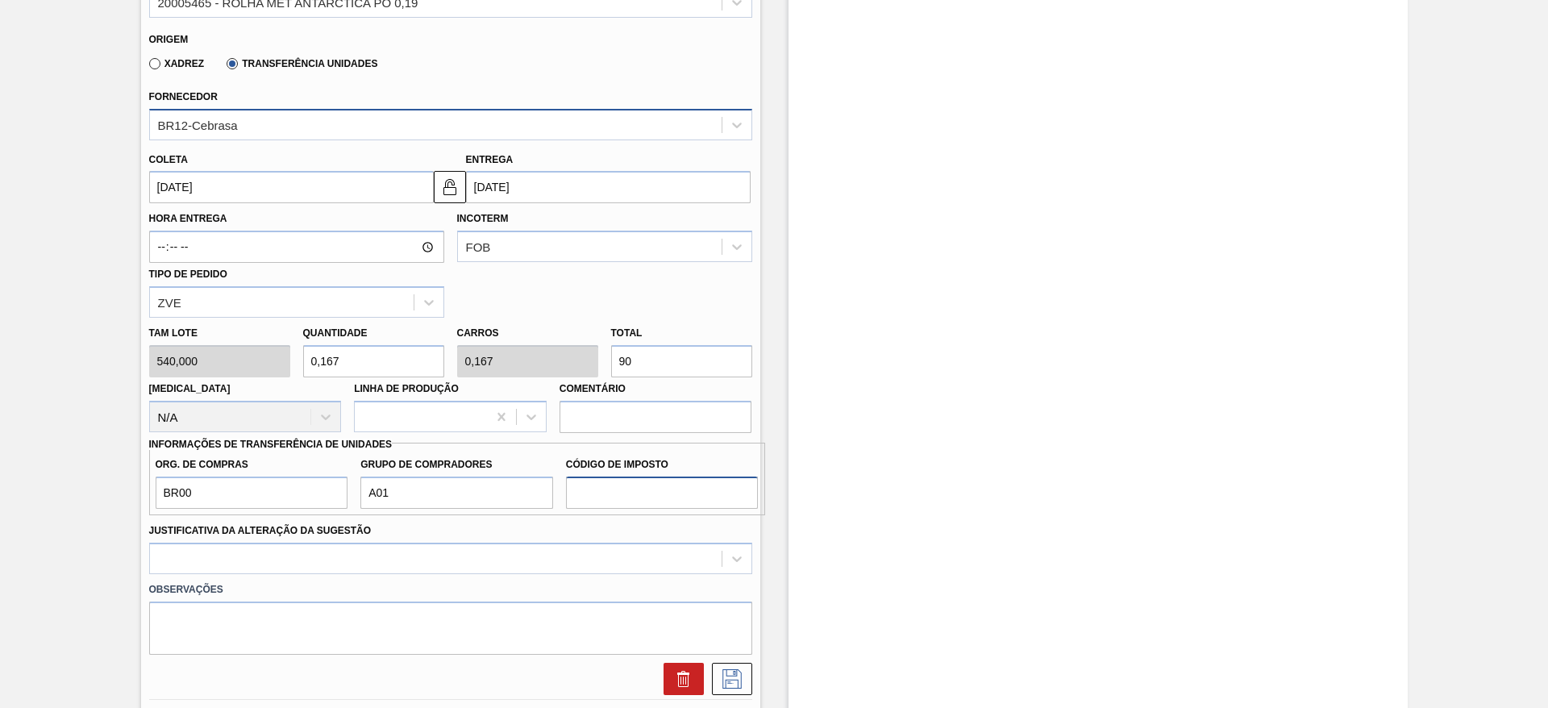
click at [587, 500] on input "Código de Imposto" at bounding box center [662, 493] width 193 height 32
type input "I1"
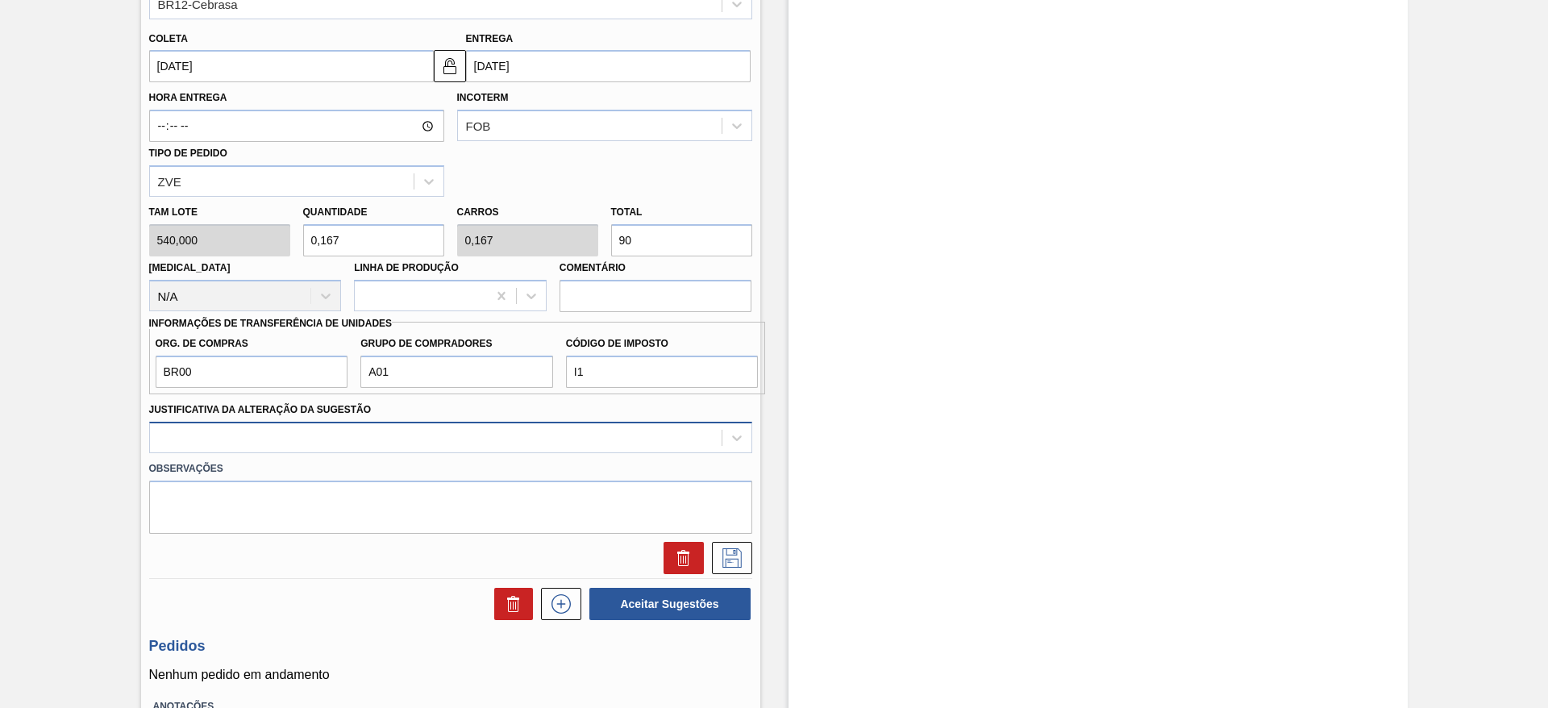
click at [607, 453] on div at bounding box center [450, 437] width 603 height 31
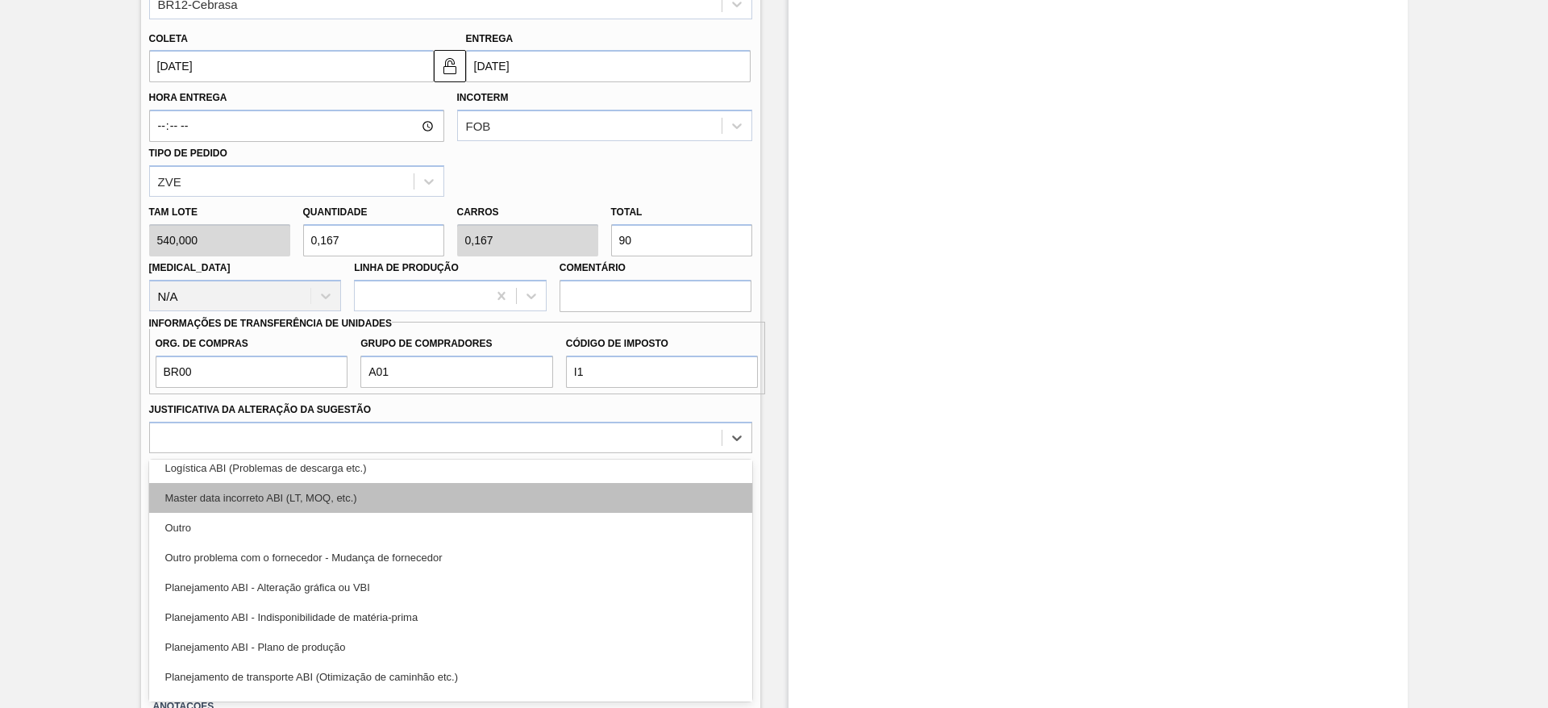
scroll to position [121, 0]
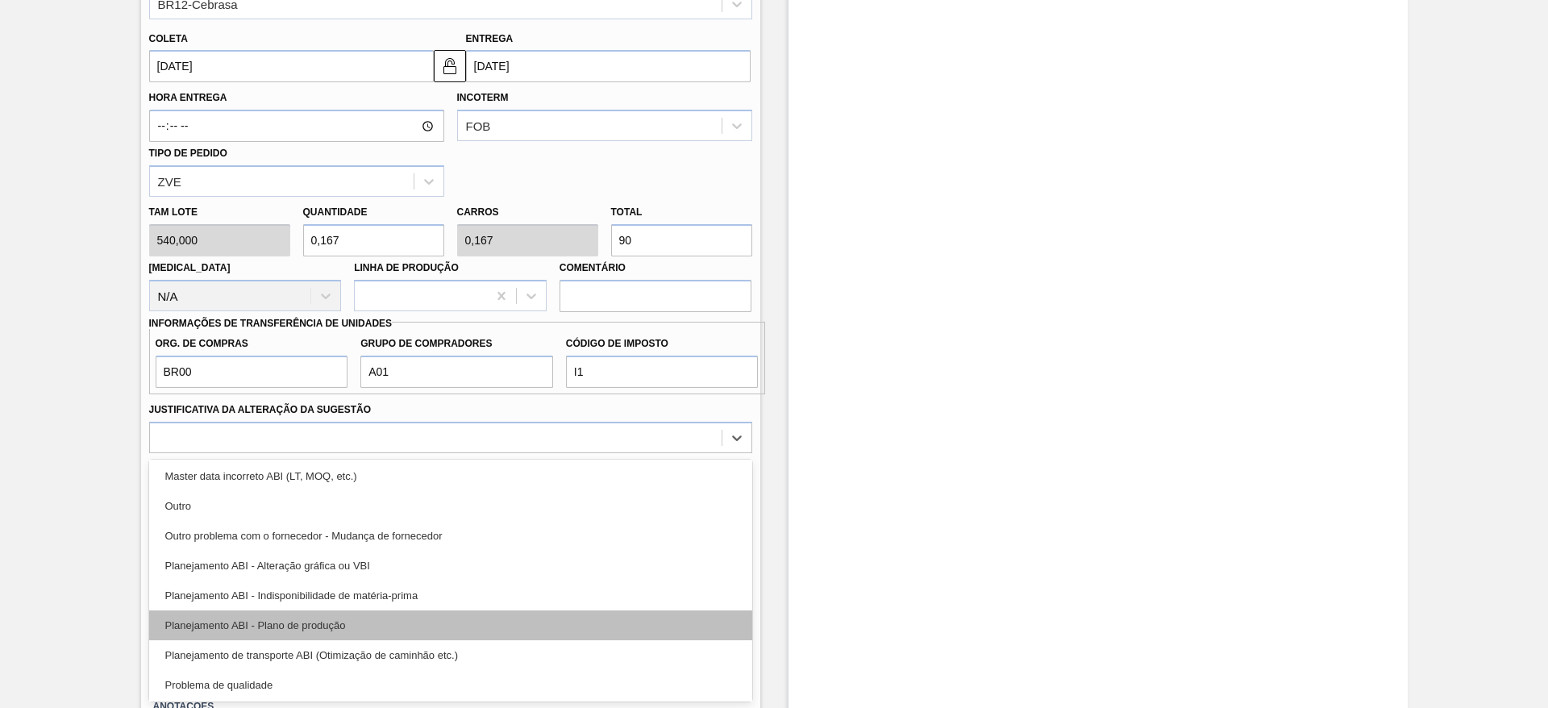
click at [533, 620] on div "Planejamento ABI - Plano de produção" at bounding box center [450, 626] width 603 height 30
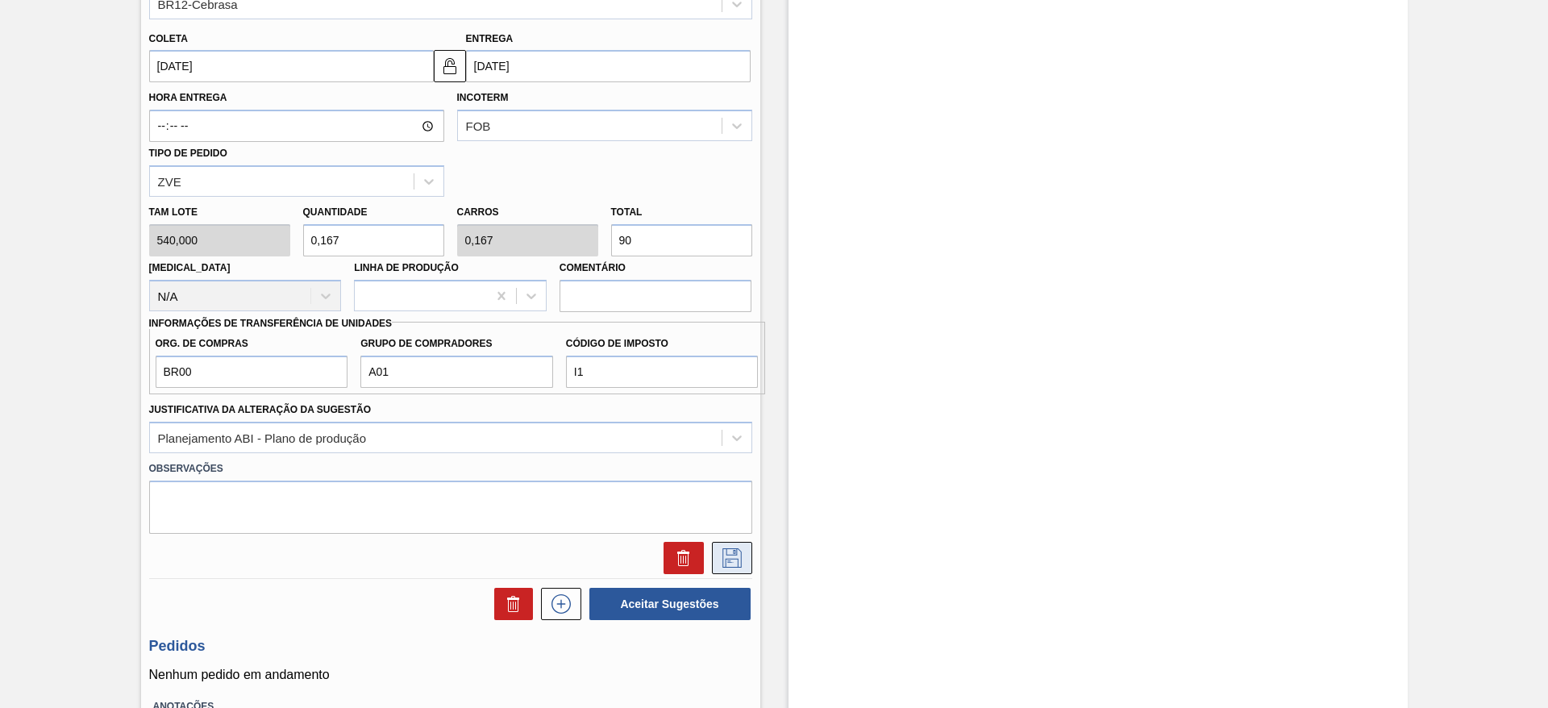
click at [727, 552] on icon at bounding box center [732, 557] width 26 height 19
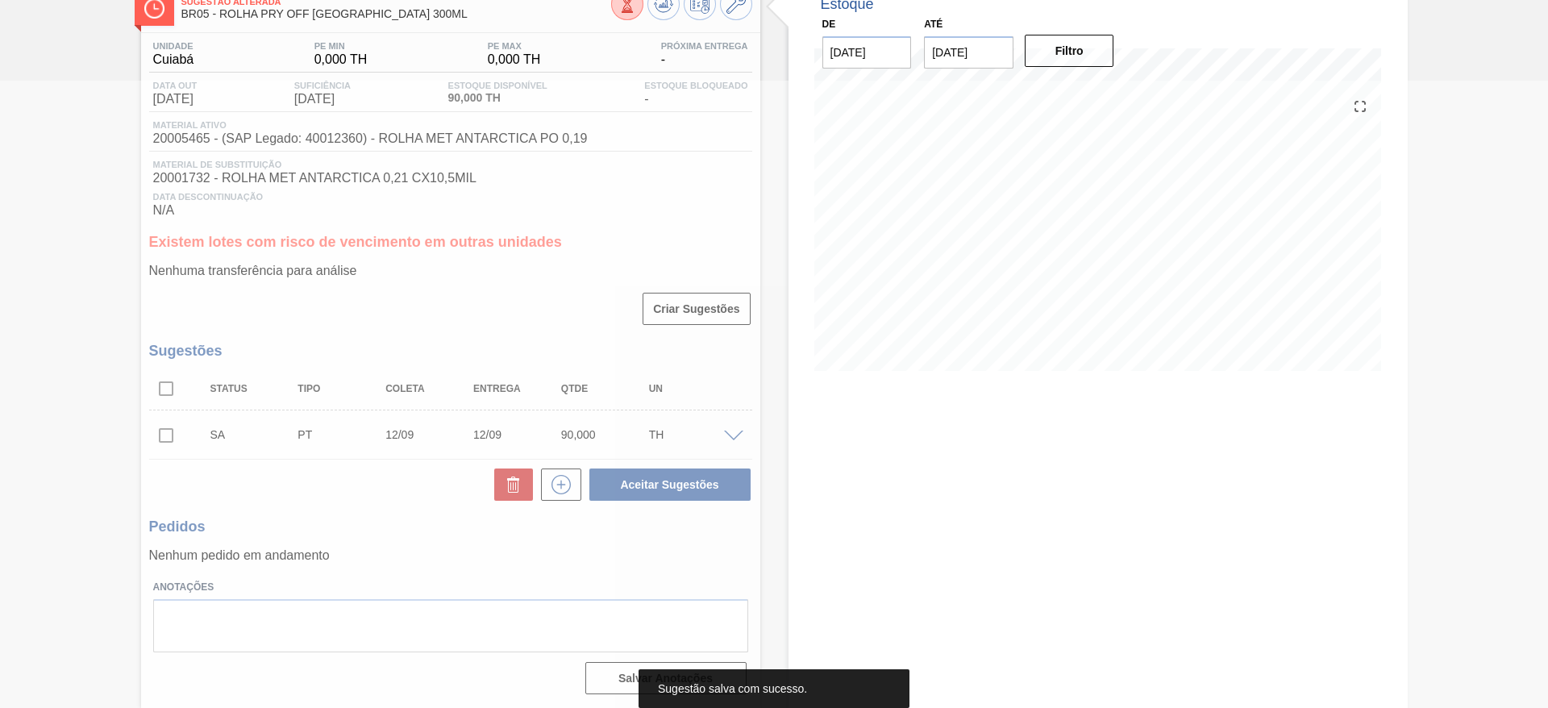
scroll to position [101, 0]
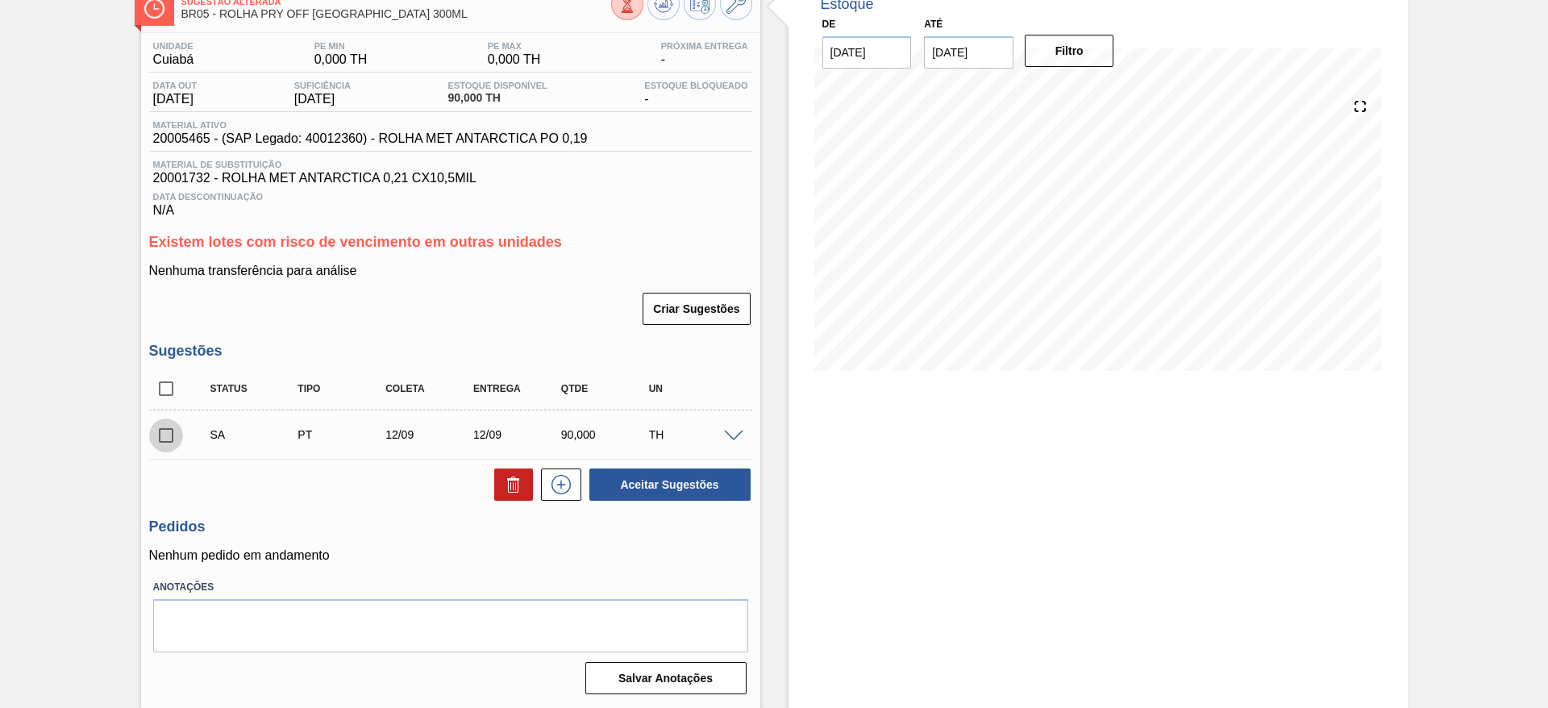
click at [170, 440] on input "checkbox" at bounding box center [166, 436] width 34 height 34
click at [694, 486] on button "Aceitar Sugestões" at bounding box center [670, 485] width 161 height 32
checkbox input "false"
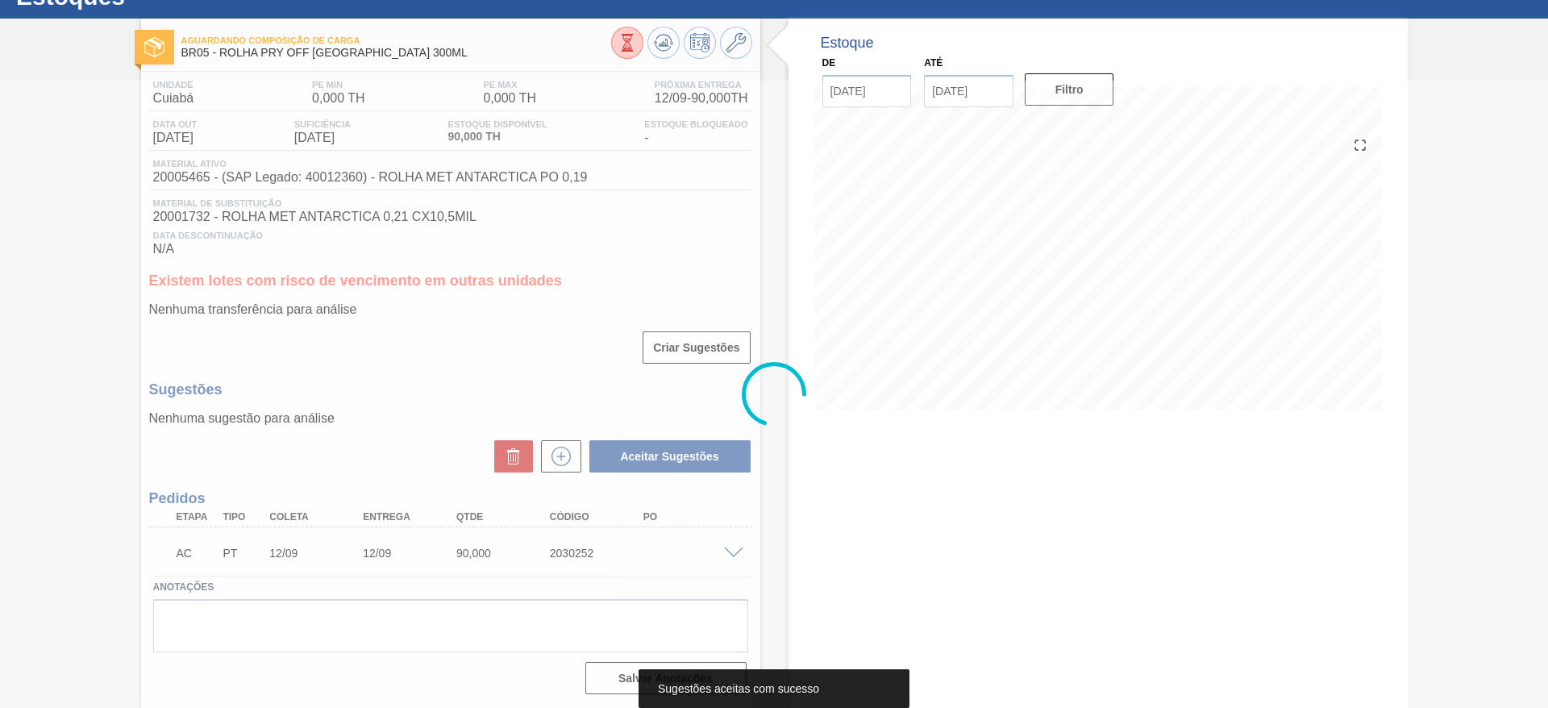
scroll to position [62, 0]
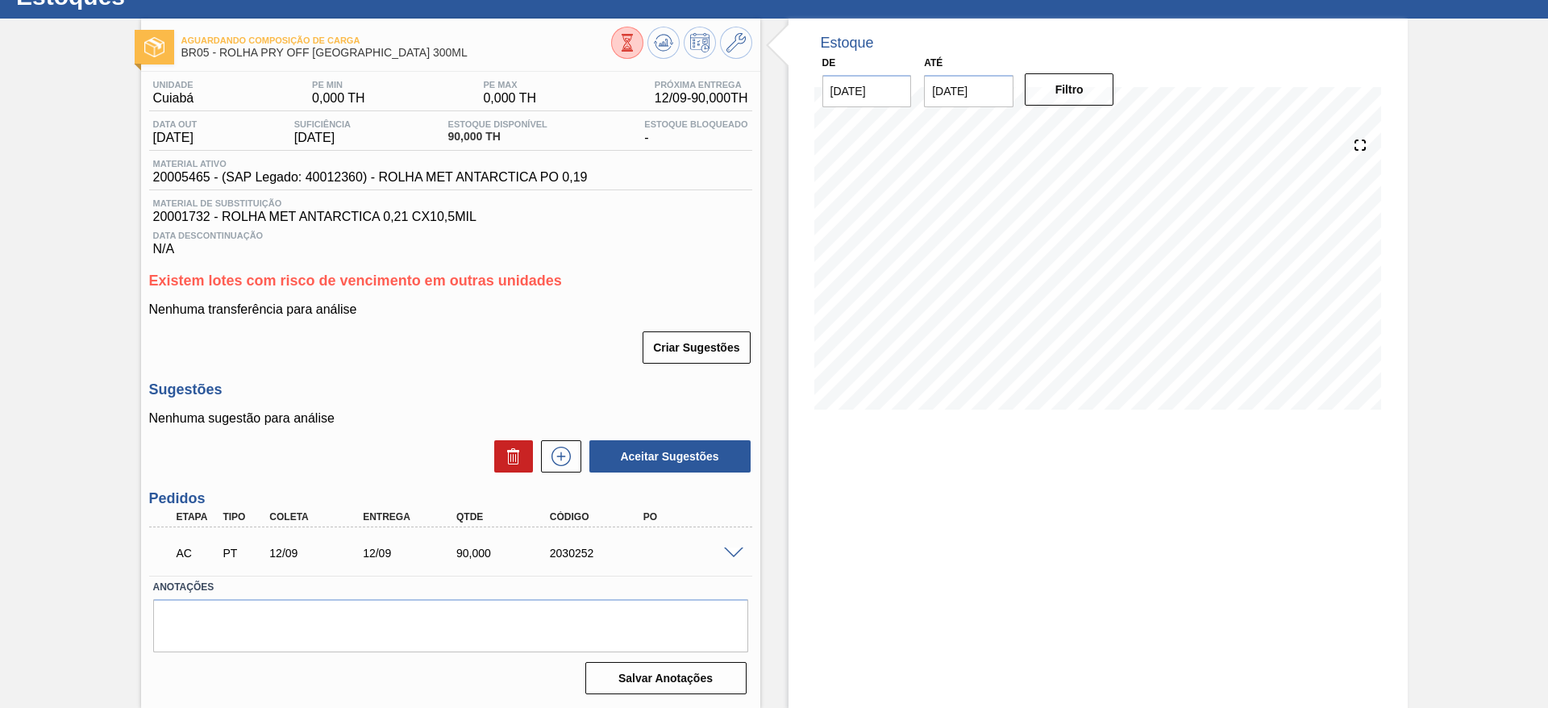
click at [739, 549] on span at bounding box center [733, 554] width 19 height 12
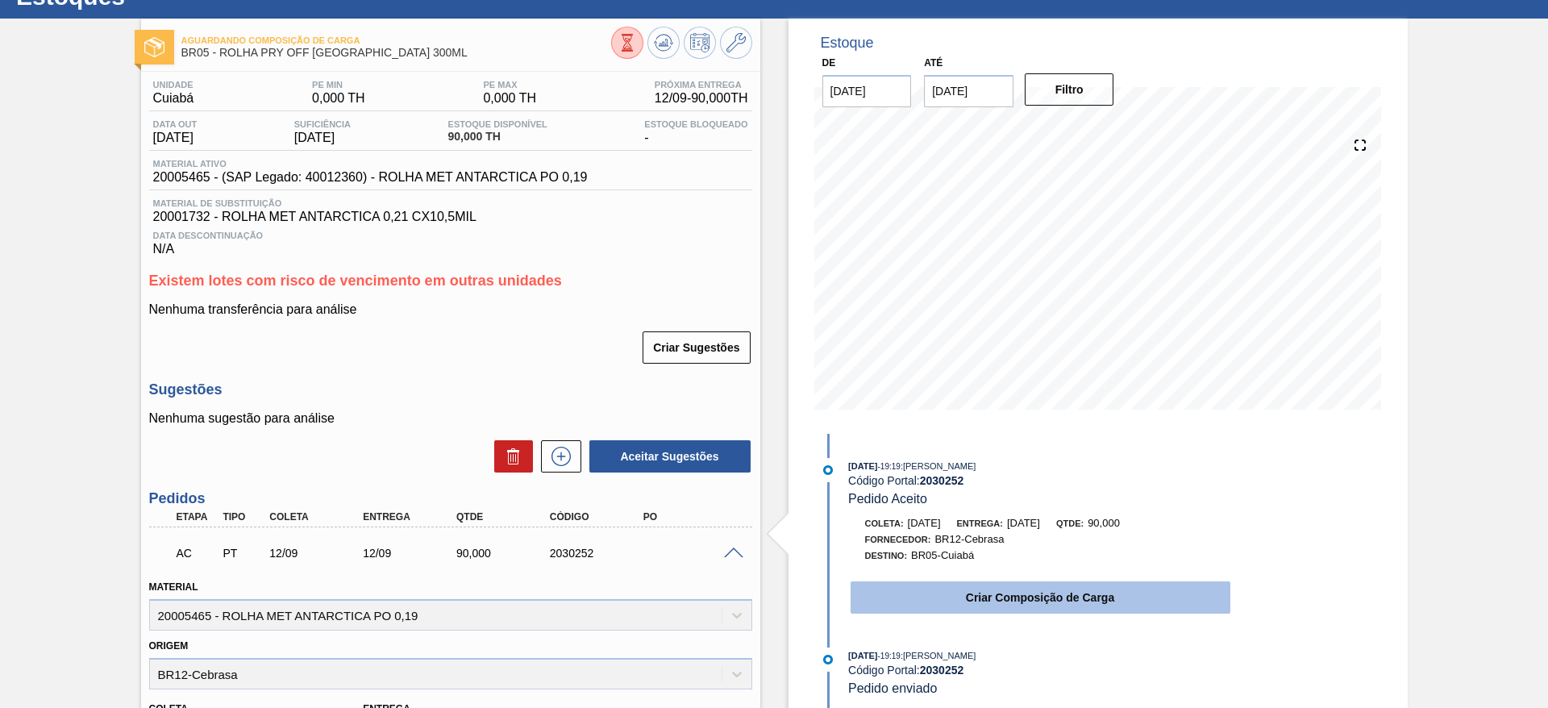
click at [995, 589] on button "Criar Composição de Carga" at bounding box center [1041, 597] width 380 height 32
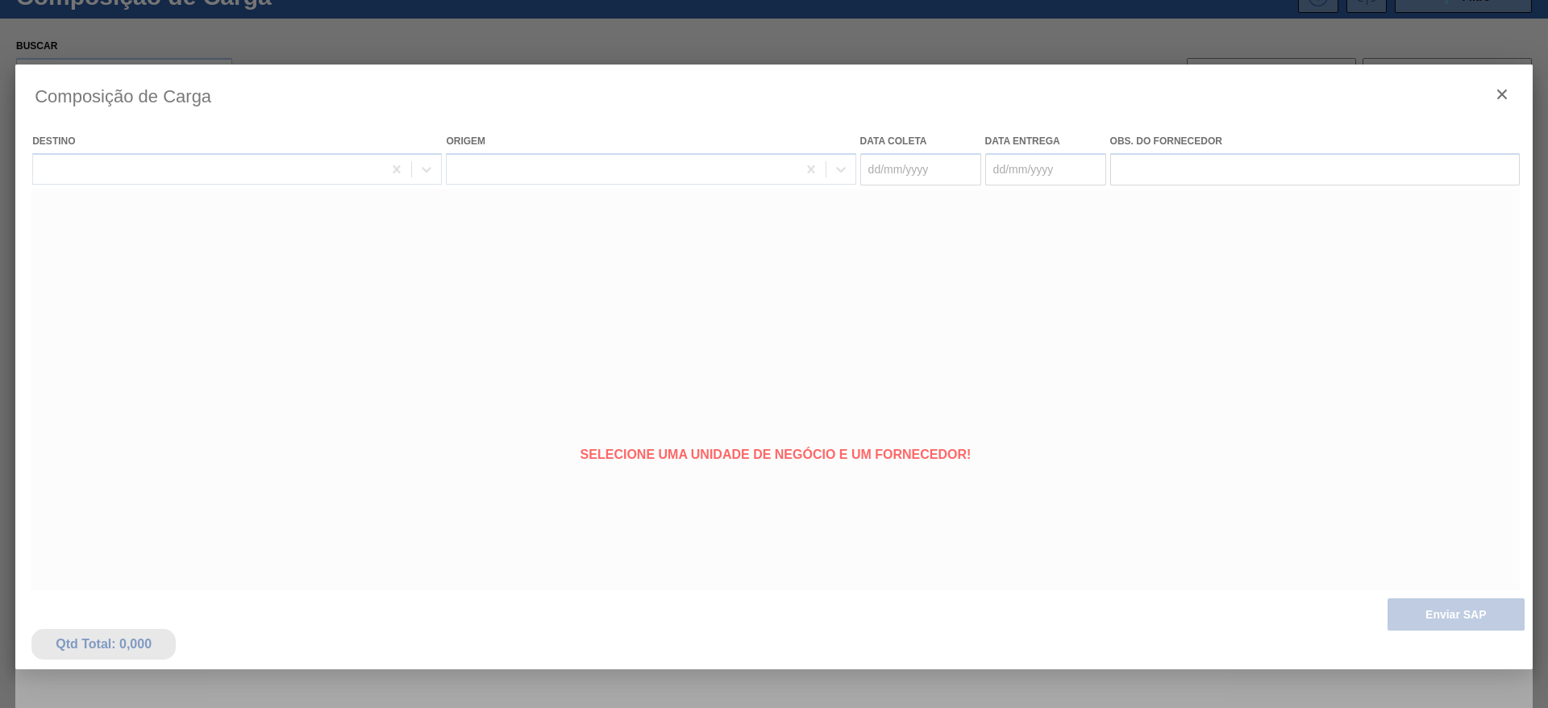
type coleta "[DATE]"
type entrega "[DATE]"
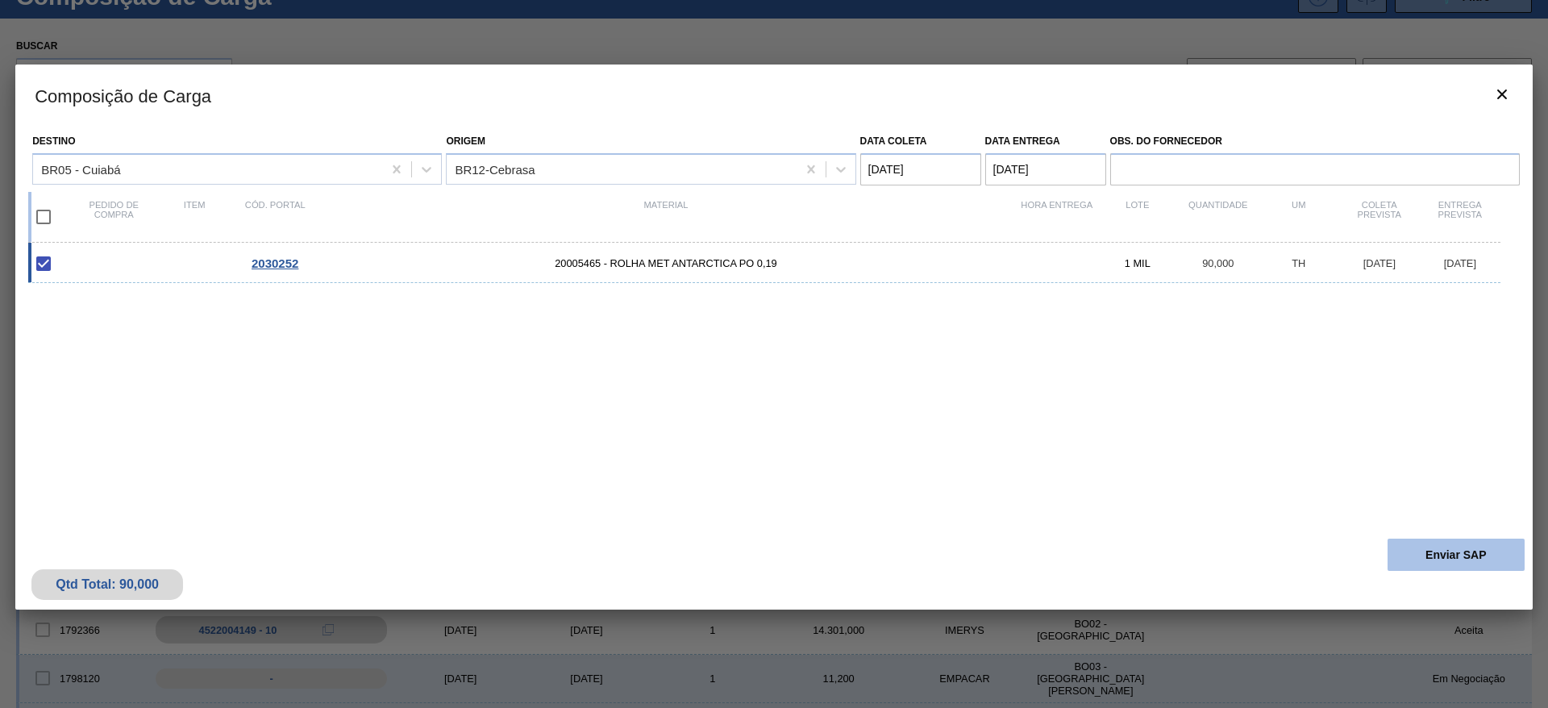
click at [1490, 563] on button "Enviar SAP" at bounding box center [1456, 555] width 137 height 32
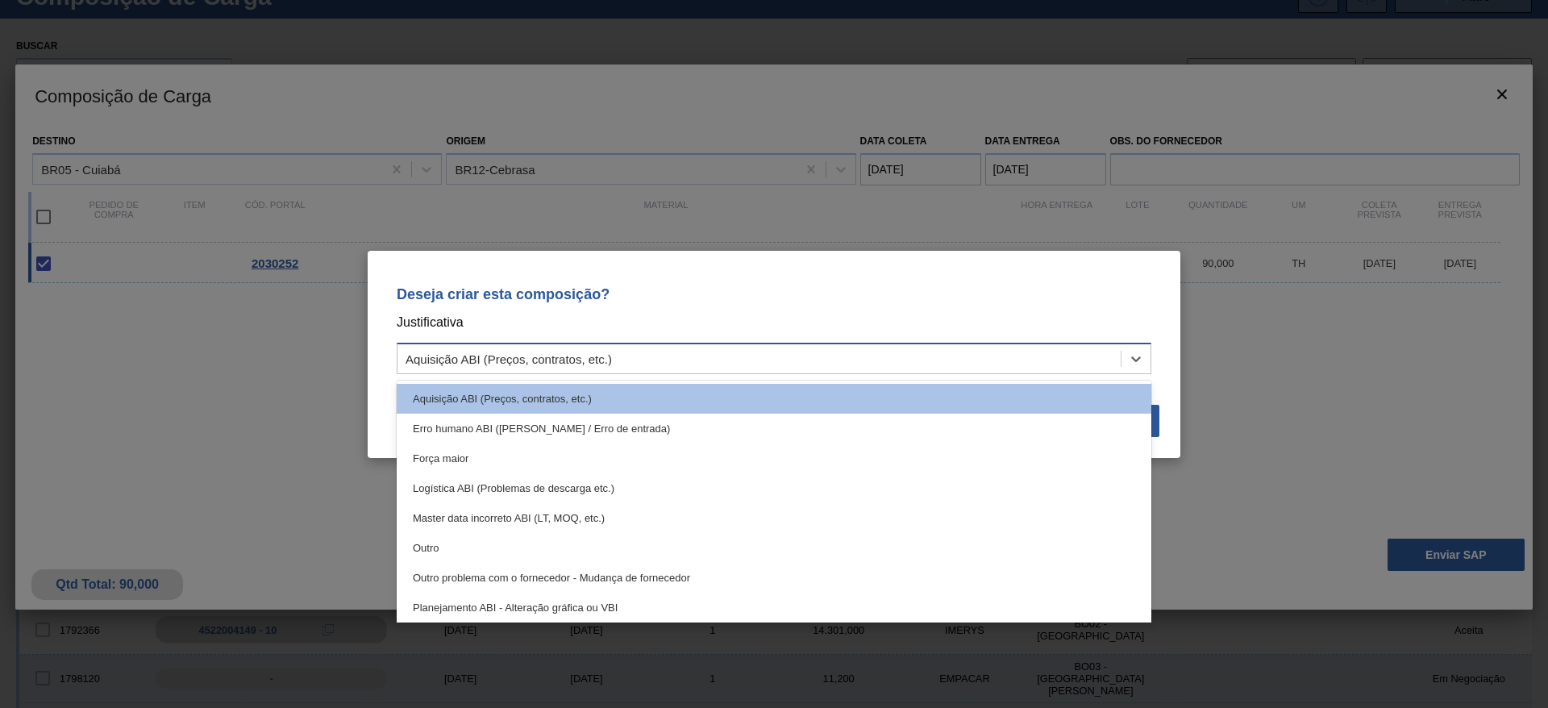
click at [977, 347] on div "Aquisição ABI (Preços, contratos, etc.)" at bounding box center [759, 358] width 723 height 23
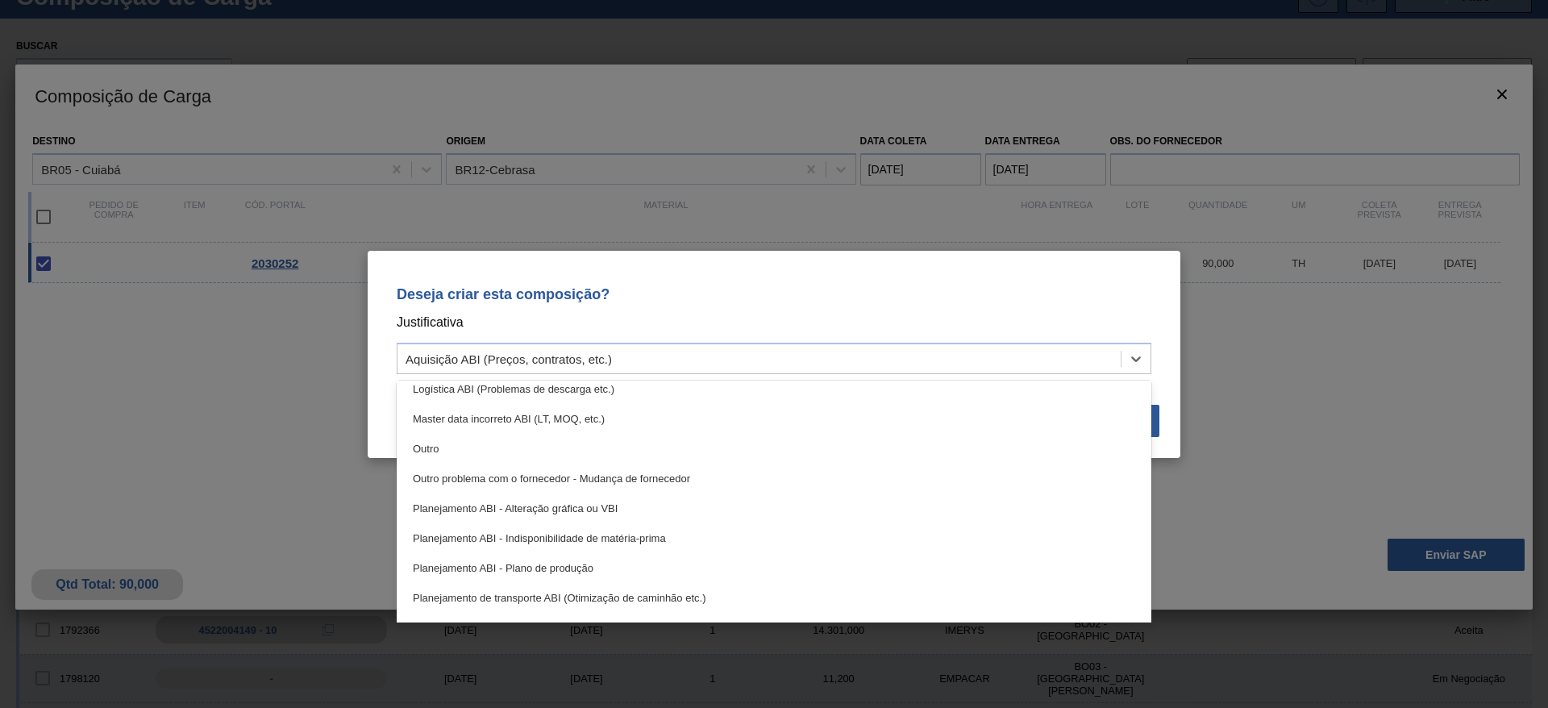
scroll to position [60, 0]
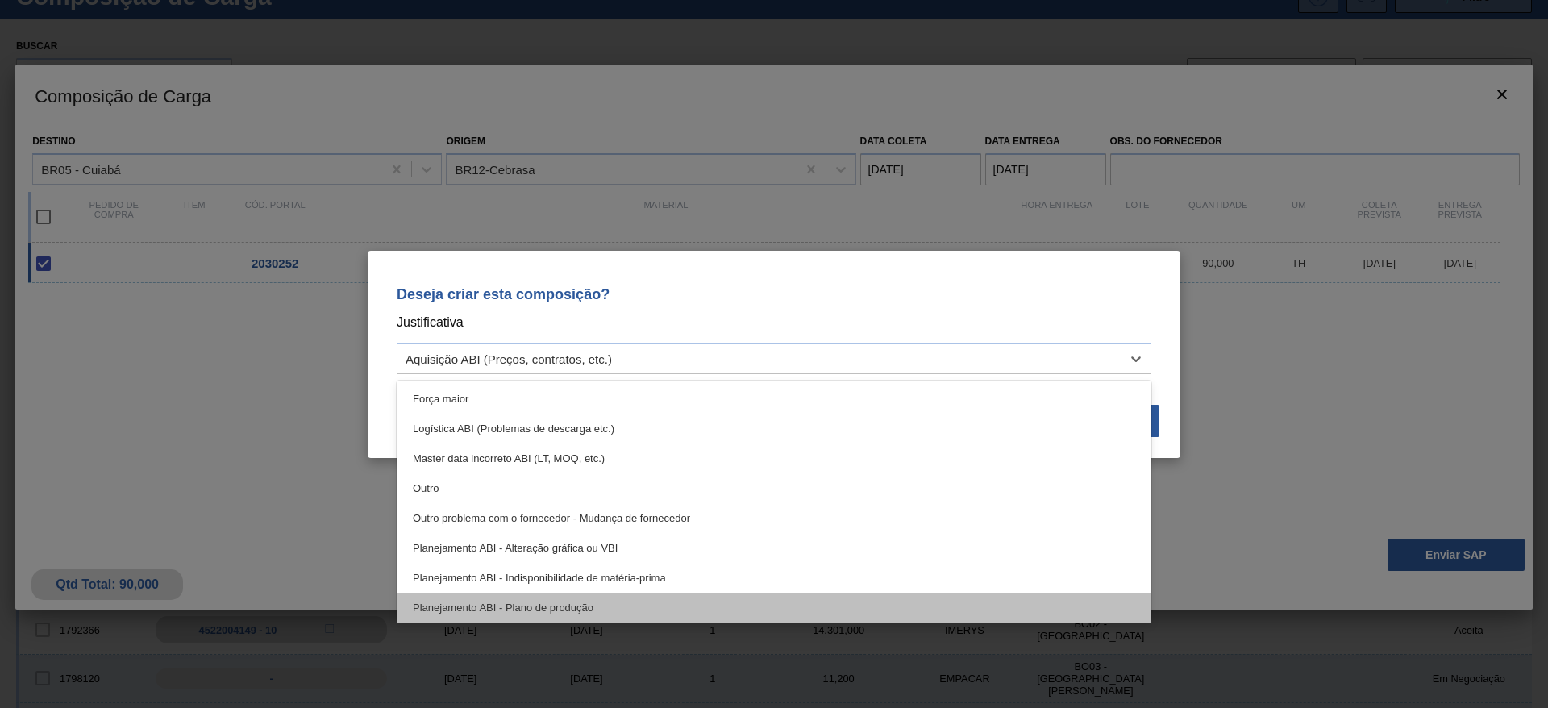
click at [619, 606] on div "Planejamento ABI - Plano de produção" at bounding box center [774, 608] width 755 height 30
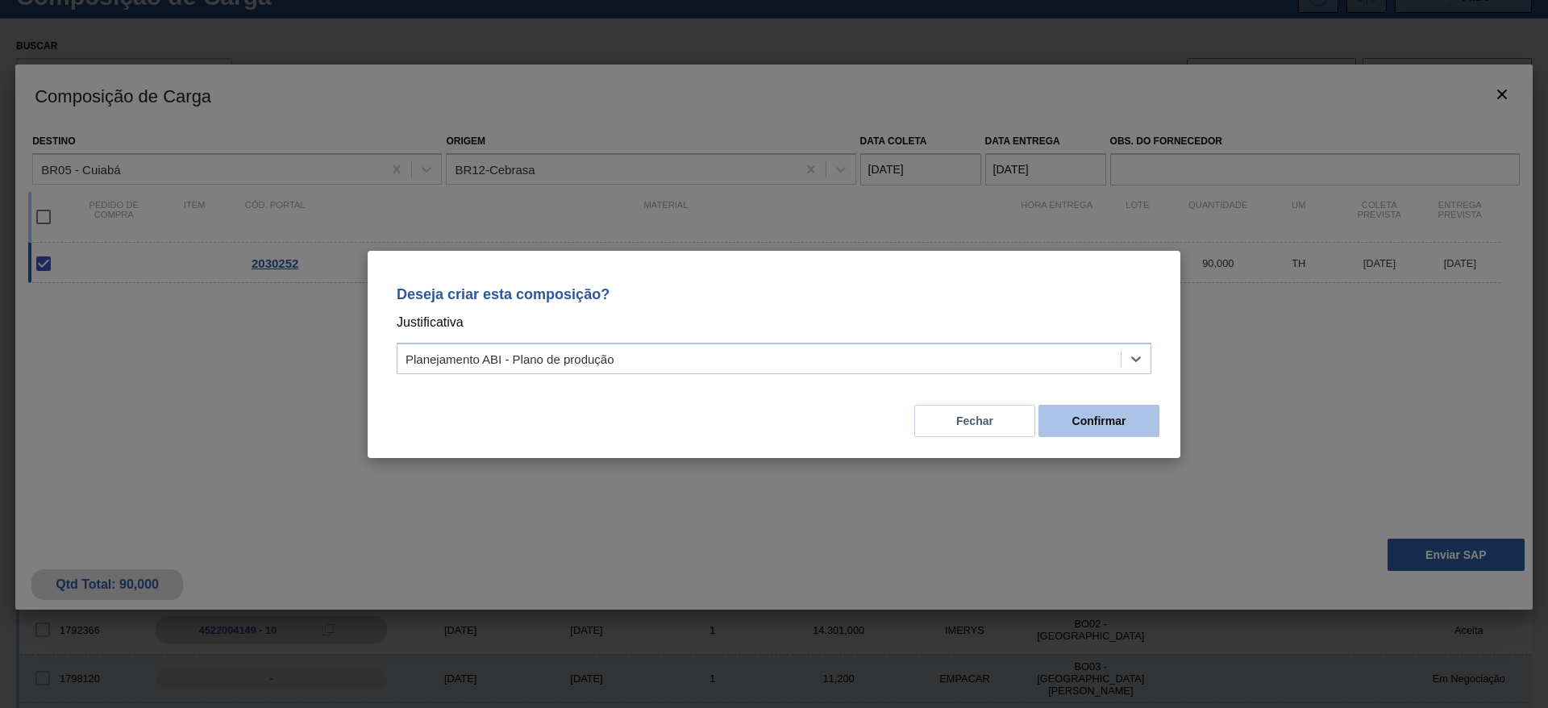
click at [1131, 425] on button "Confirmar" at bounding box center [1099, 421] width 121 height 32
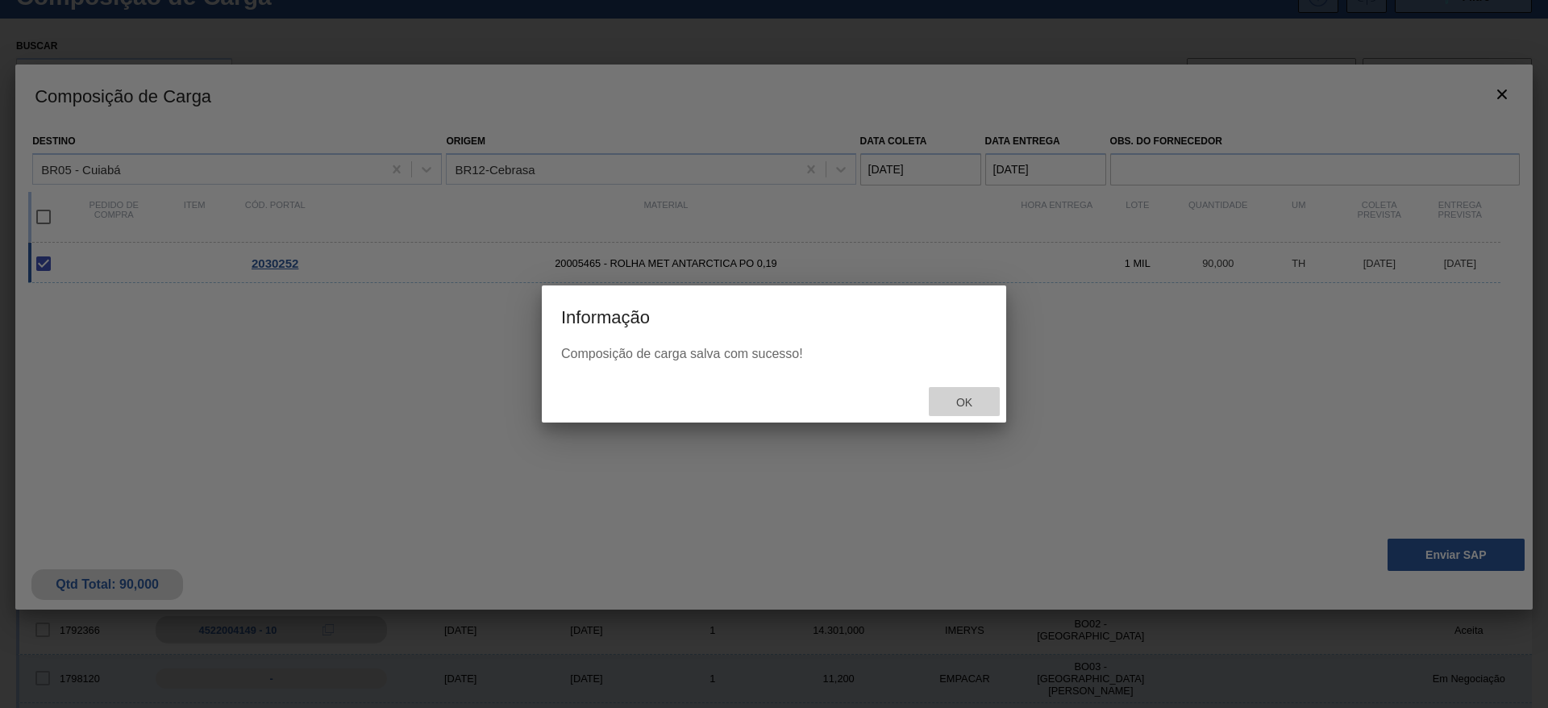
click at [967, 399] on span "Ok" at bounding box center [965, 402] width 42 height 13
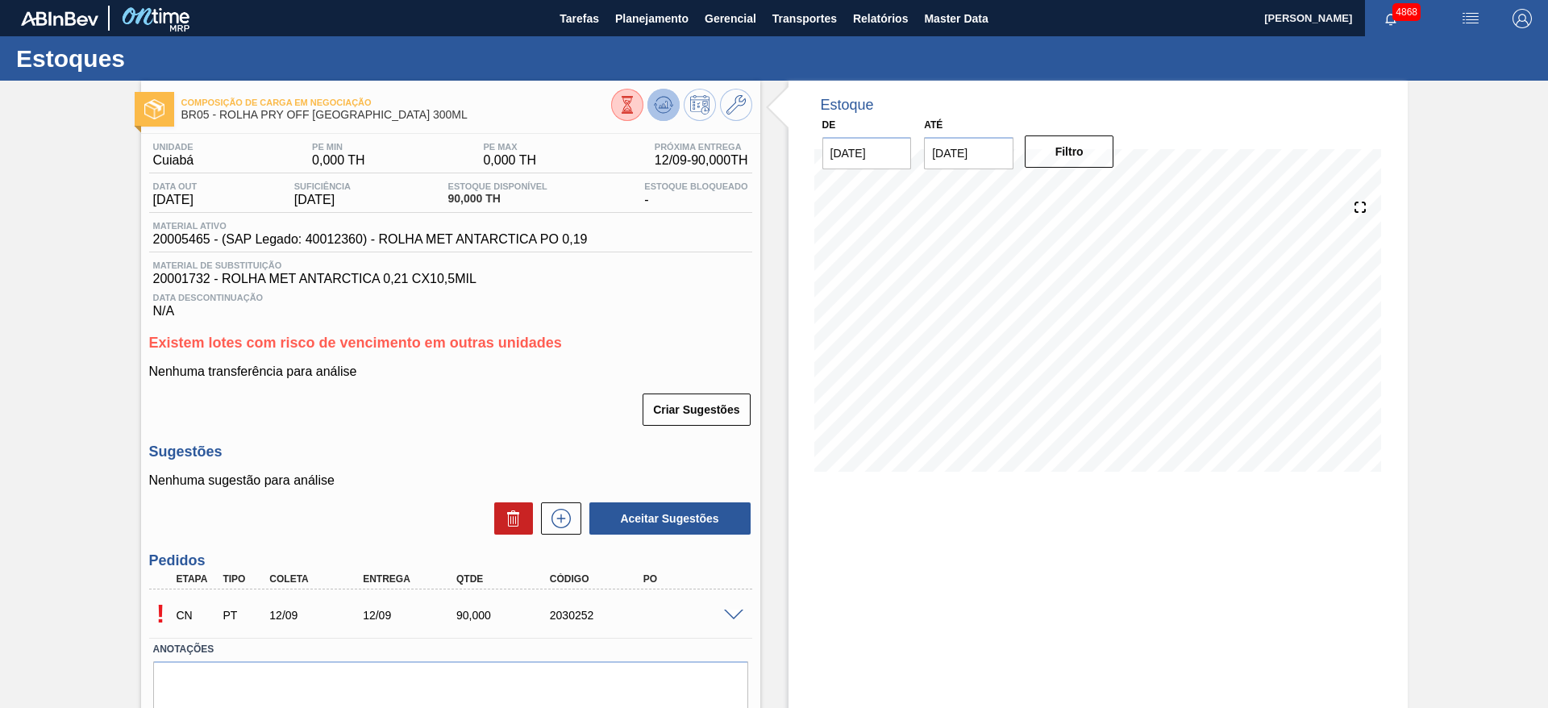
click at [665, 105] on icon at bounding box center [666, 105] width 2 height 6
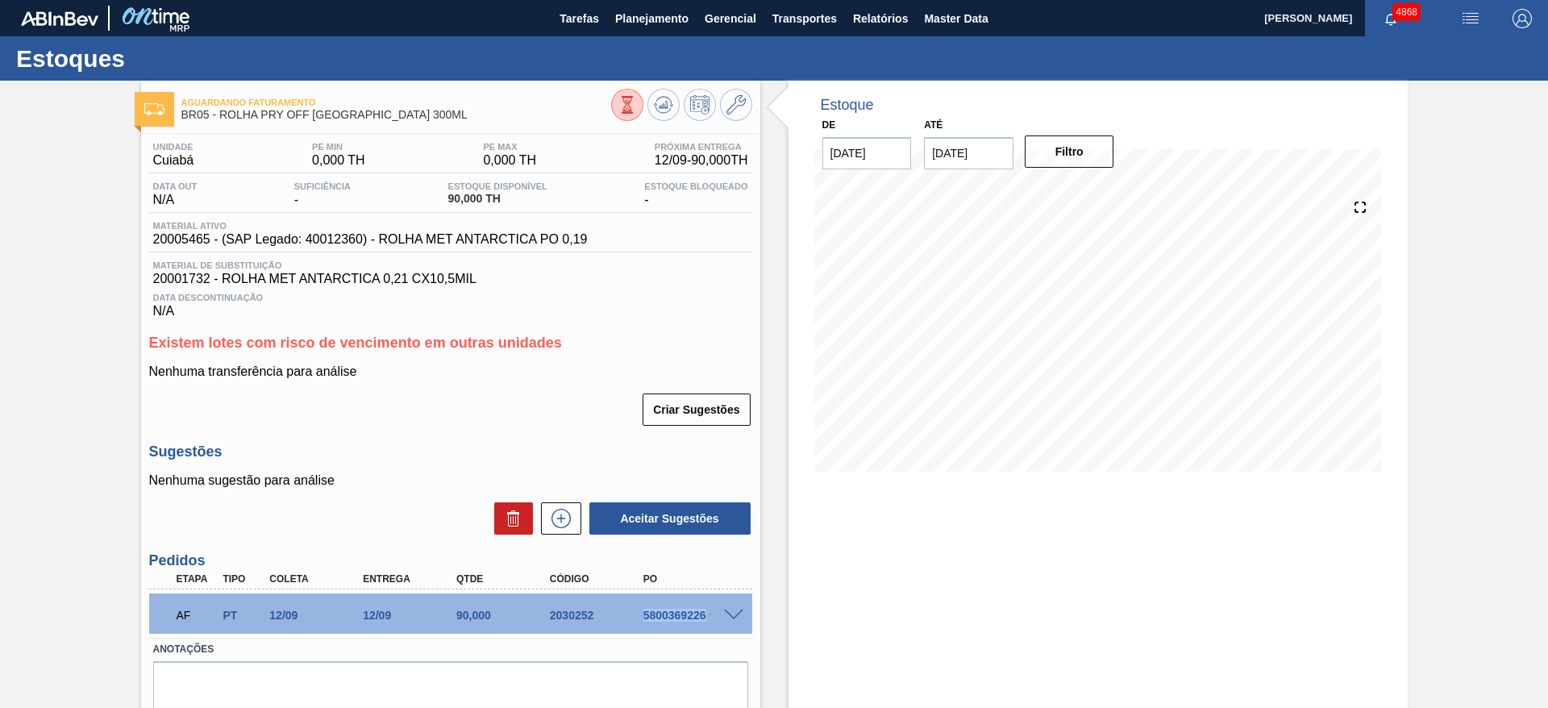
drag, startPoint x: 627, startPoint y: 611, endPoint x: 713, endPoint y: 620, distance: 86.0
click at [713, 620] on div "AF PT 12/09 12/09 90,000 2030252 5800369226" at bounding box center [446, 614] width 561 height 32
copy div "5800369226"
